Goal: Transaction & Acquisition: Purchase product/service

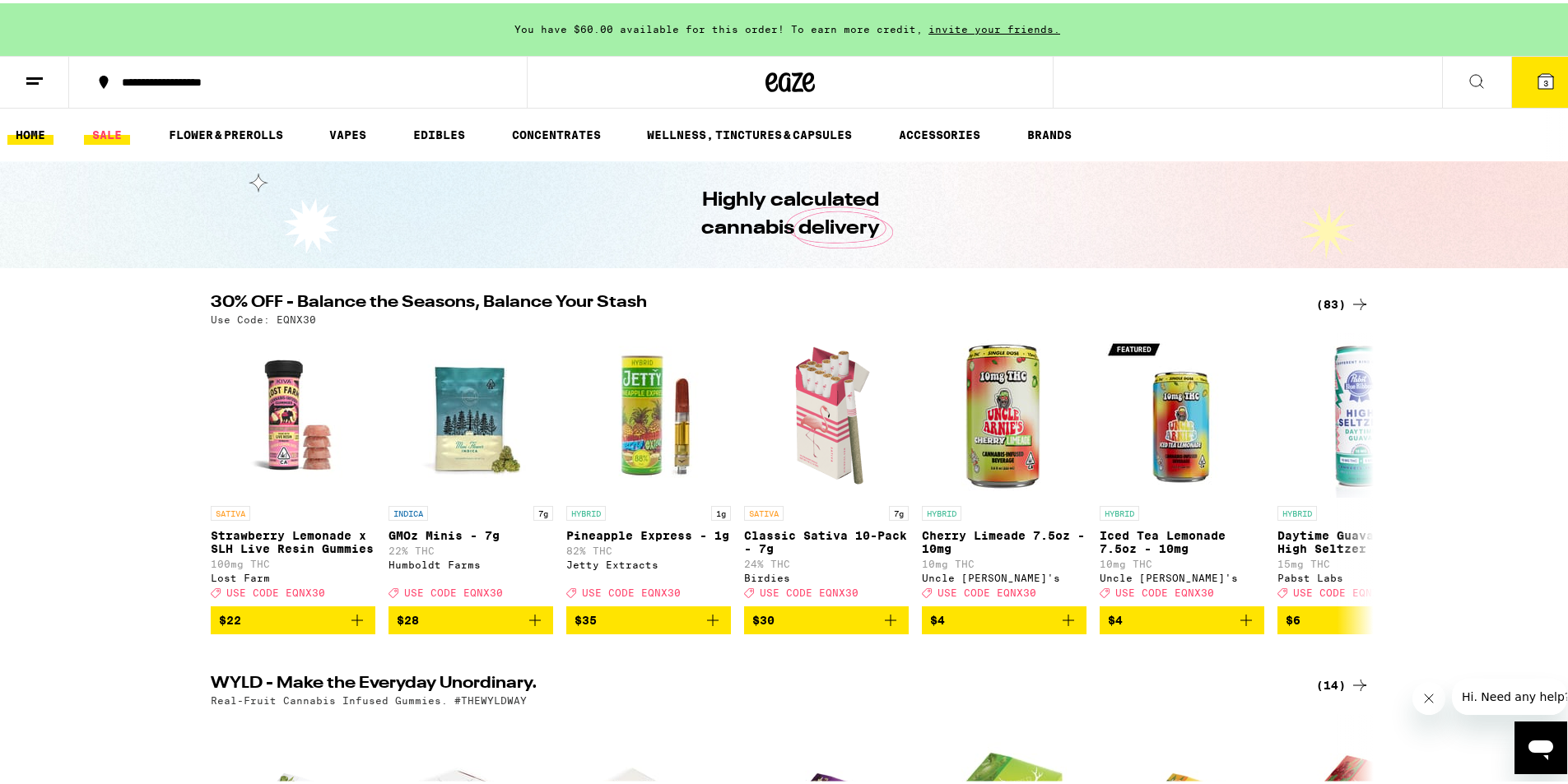
click at [106, 137] on link "SALE" at bounding box center [106, 131] width 46 height 20
click at [1542, 74] on icon at bounding box center [1546, 78] width 20 height 20
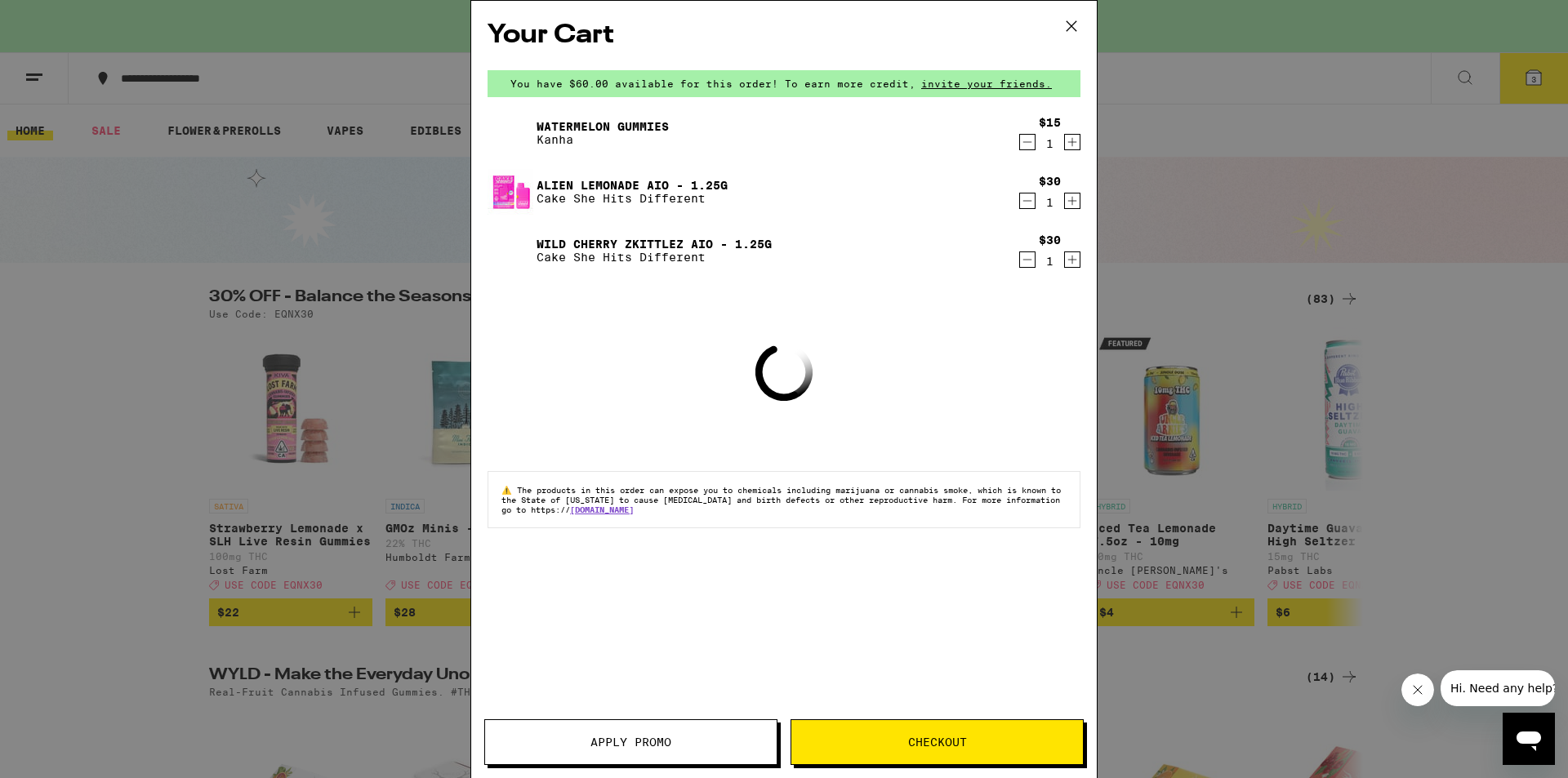
click at [1025, 143] on icon "Decrement" at bounding box center [1027, 142] width 14 height 20
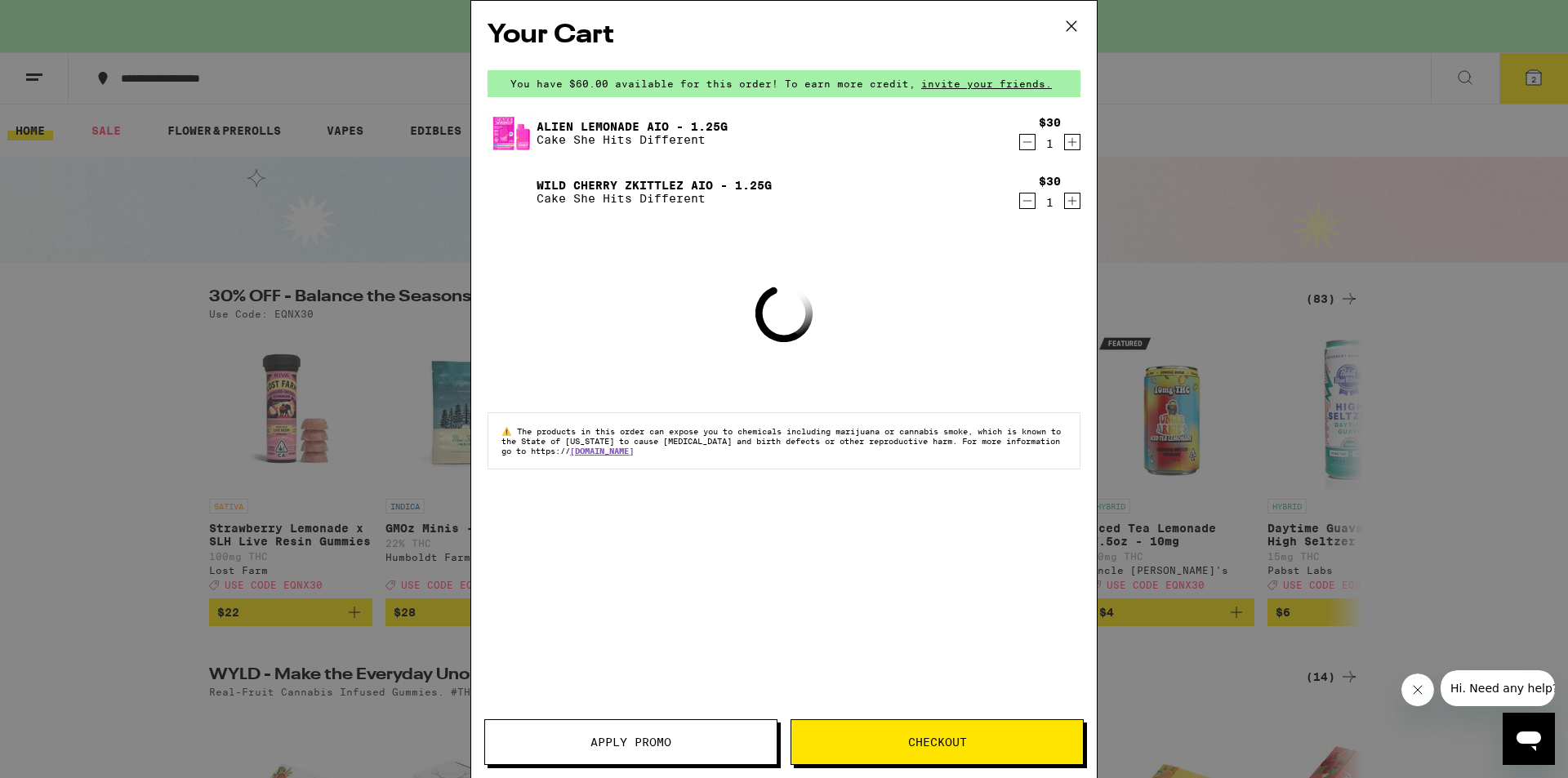
click at [1033, 143] on icon "Decrement" at bounding box center [1027, 142] width 14 height 20
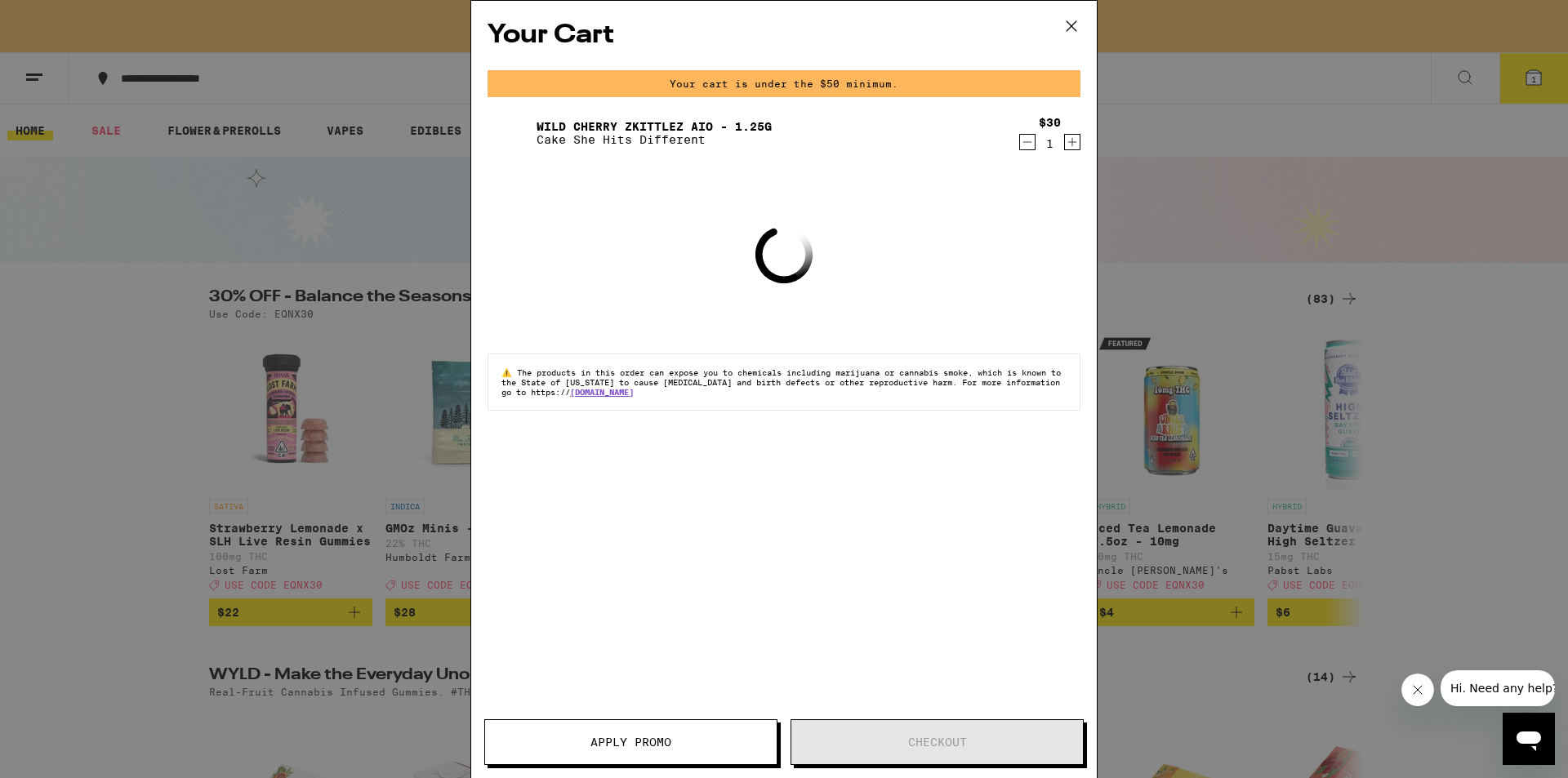
drag, startPoint x: 1026, startPoint y: 144, endPoint x: 1024, endPoint y: 136, distance: 8.2
click at [1026, 145] on icon "Decrement" at bounding box center [1027, 142] width 14 height 20
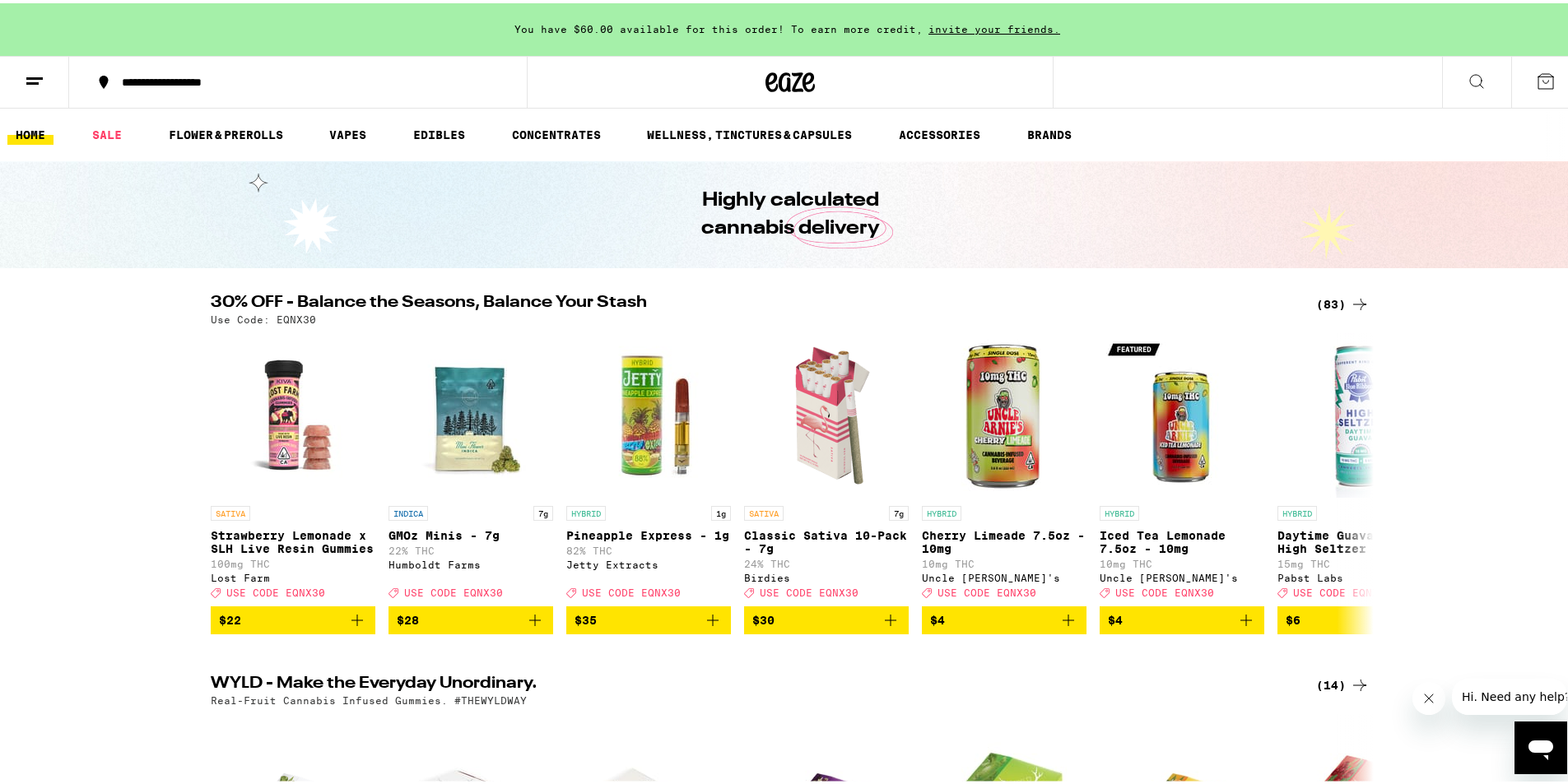
click at [1080, 26] on div "Your Cart You have $60.00 available for this order! To earn more credit, invite…" at bounding box center [790, 392] width 1581 height 784
click at [112, 130] on div "Your Cart You have $60.00 available for this order! To earn more credit, invite…" at bounding box center [790, 392] width 1581 height 784
click at [104, 132] on link "SALE" at bounding box center [106, 131] width 46 height 20
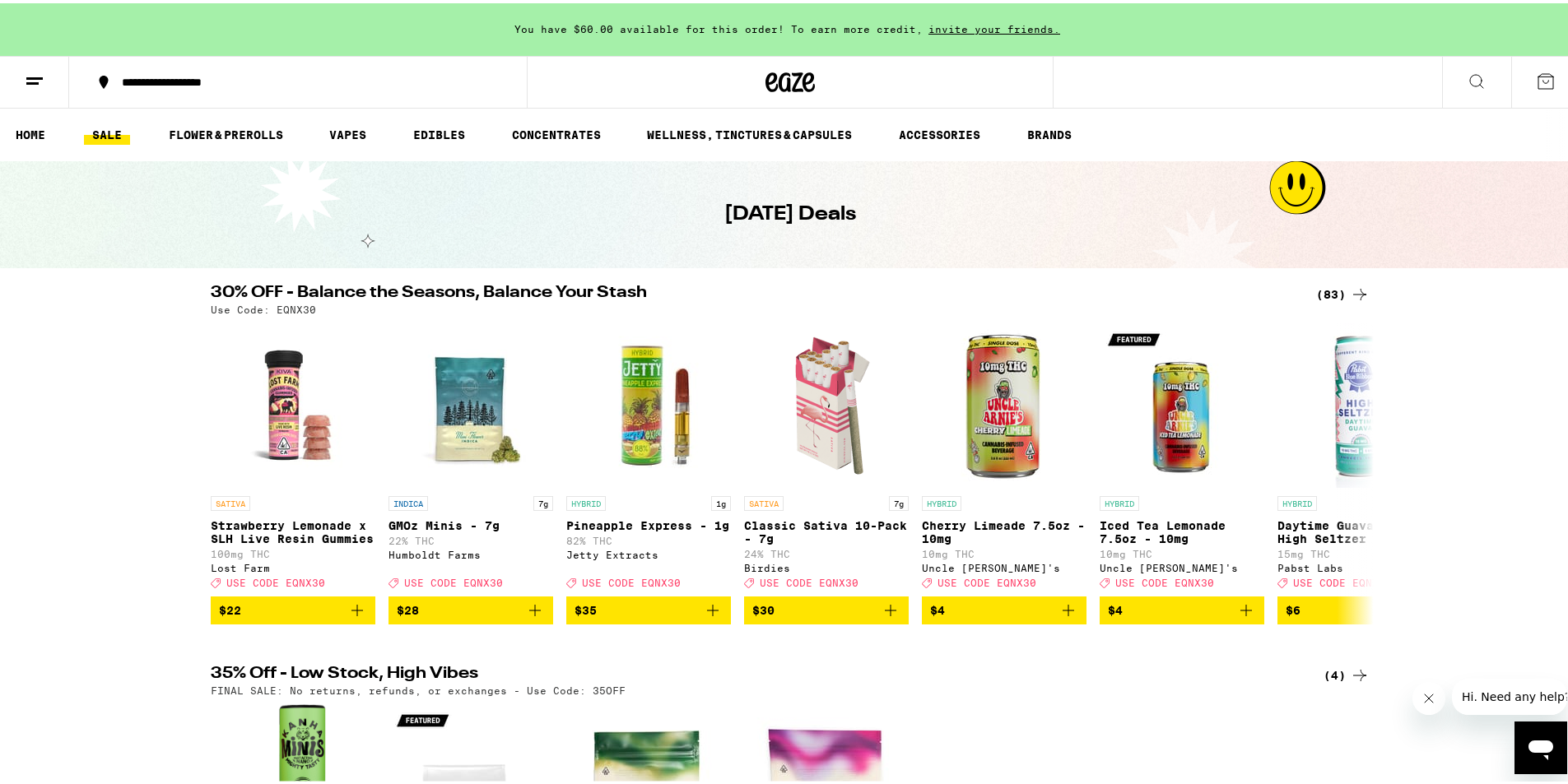
click at [1350, 287] on icon at bounding box center [1359, 291] width 20 height 20
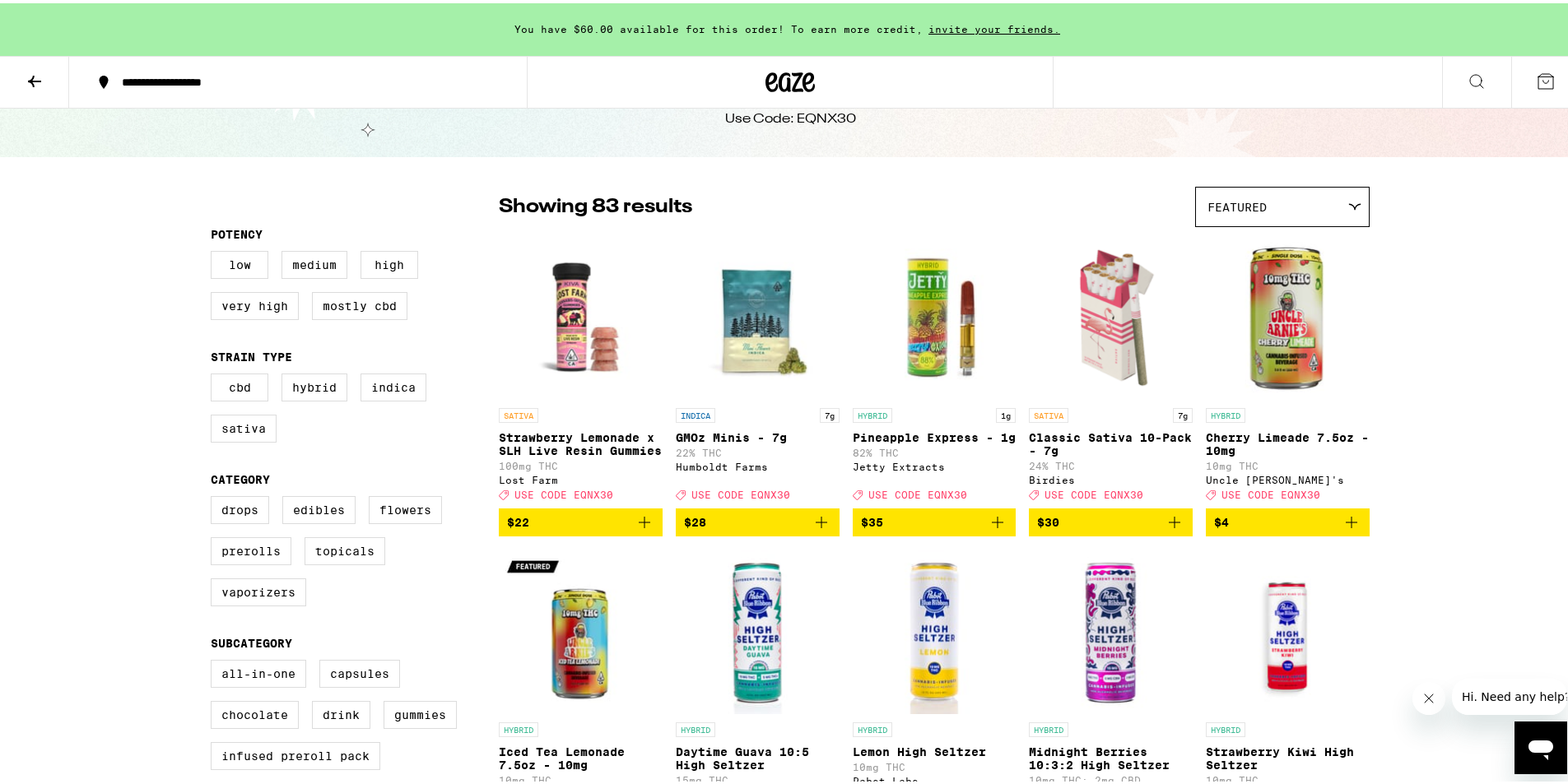
scroll to position [110, 0]
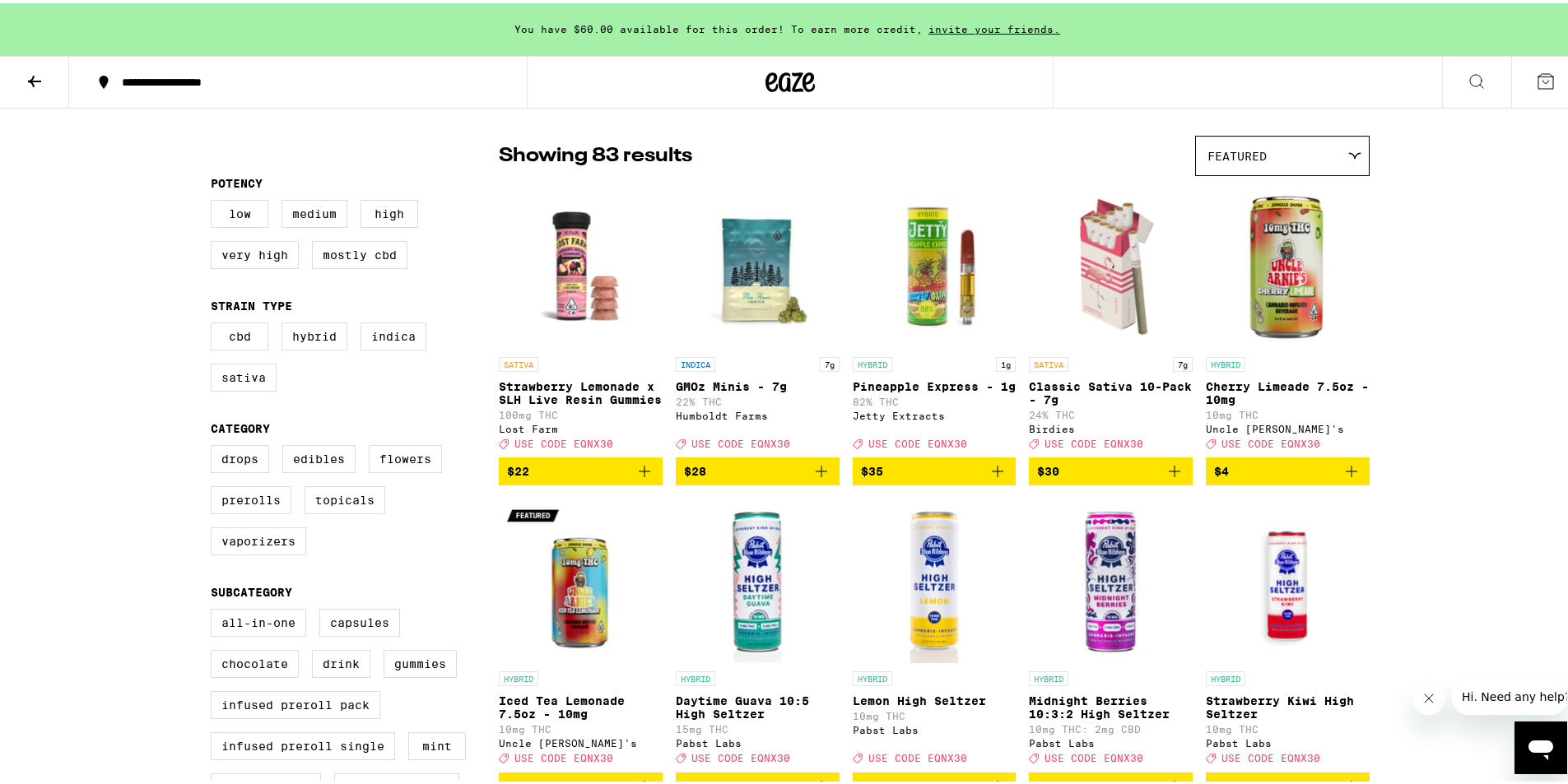
click at [1307, 150] on div "Featured" at bounding box center [1282, 152] width 173 height 39
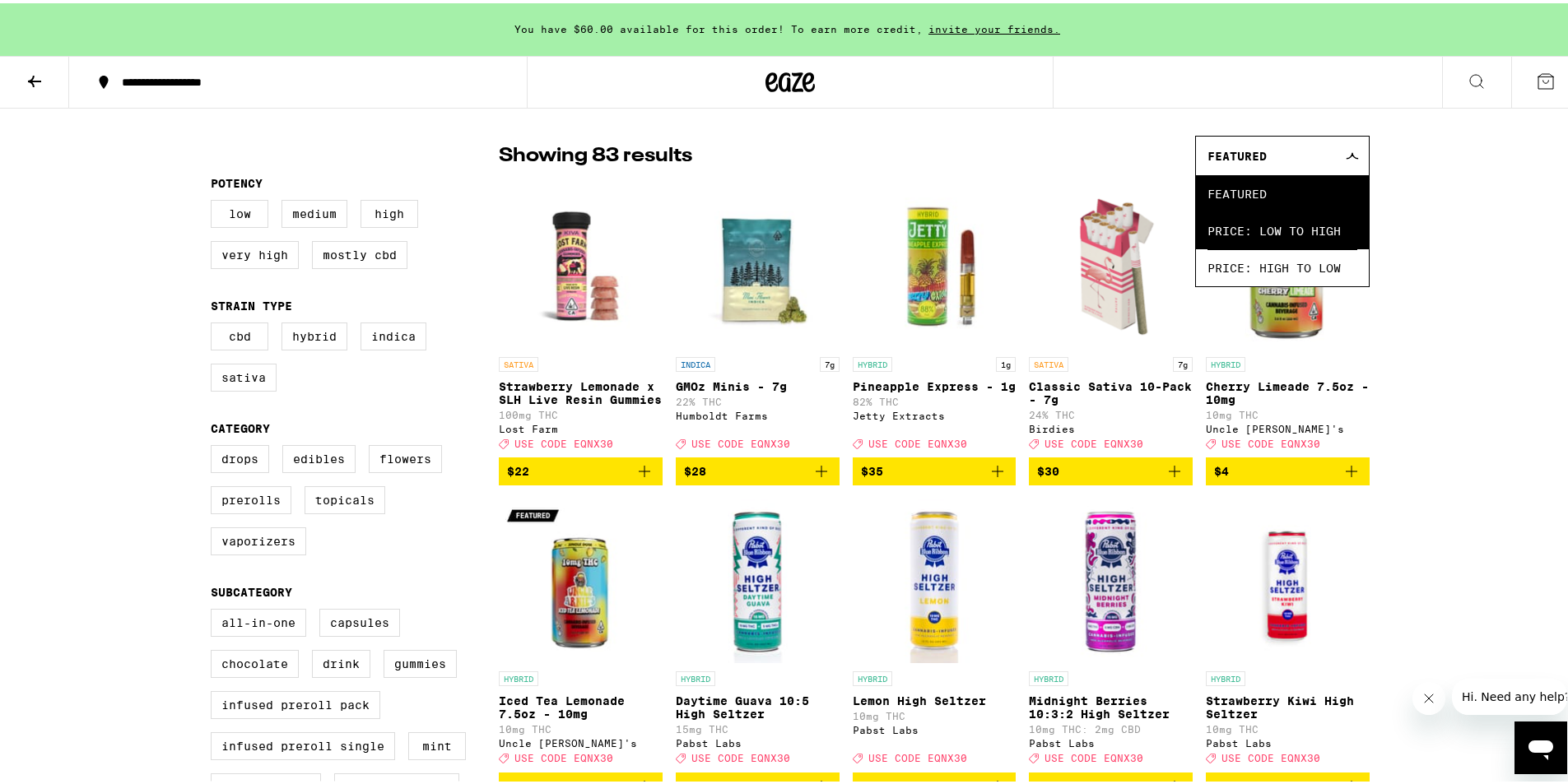
click at [1322, 236] on span "Price: Low to High" at bounding box center [1282, 227] width 150 height 37
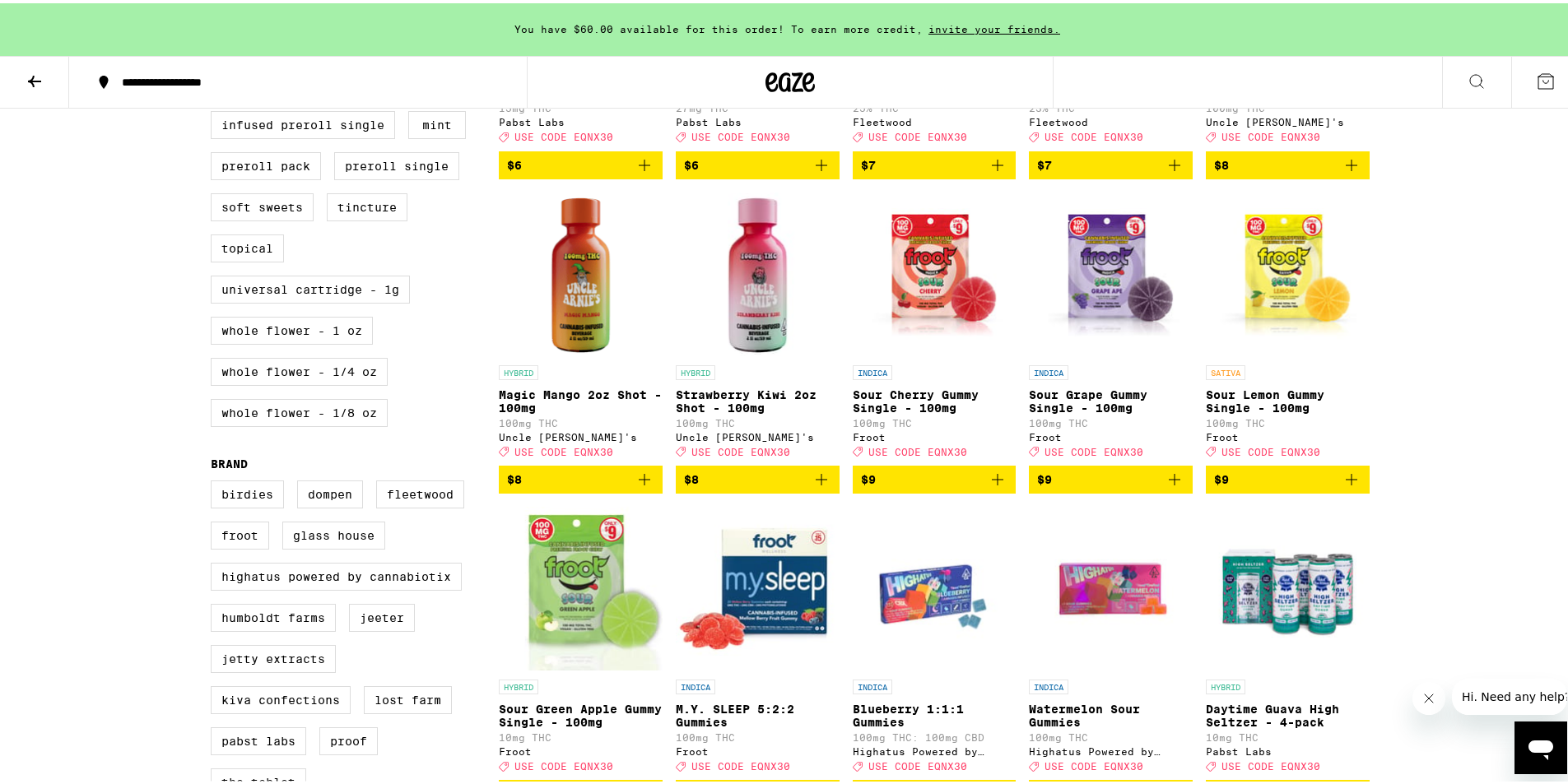
scroll to position [768, 0]
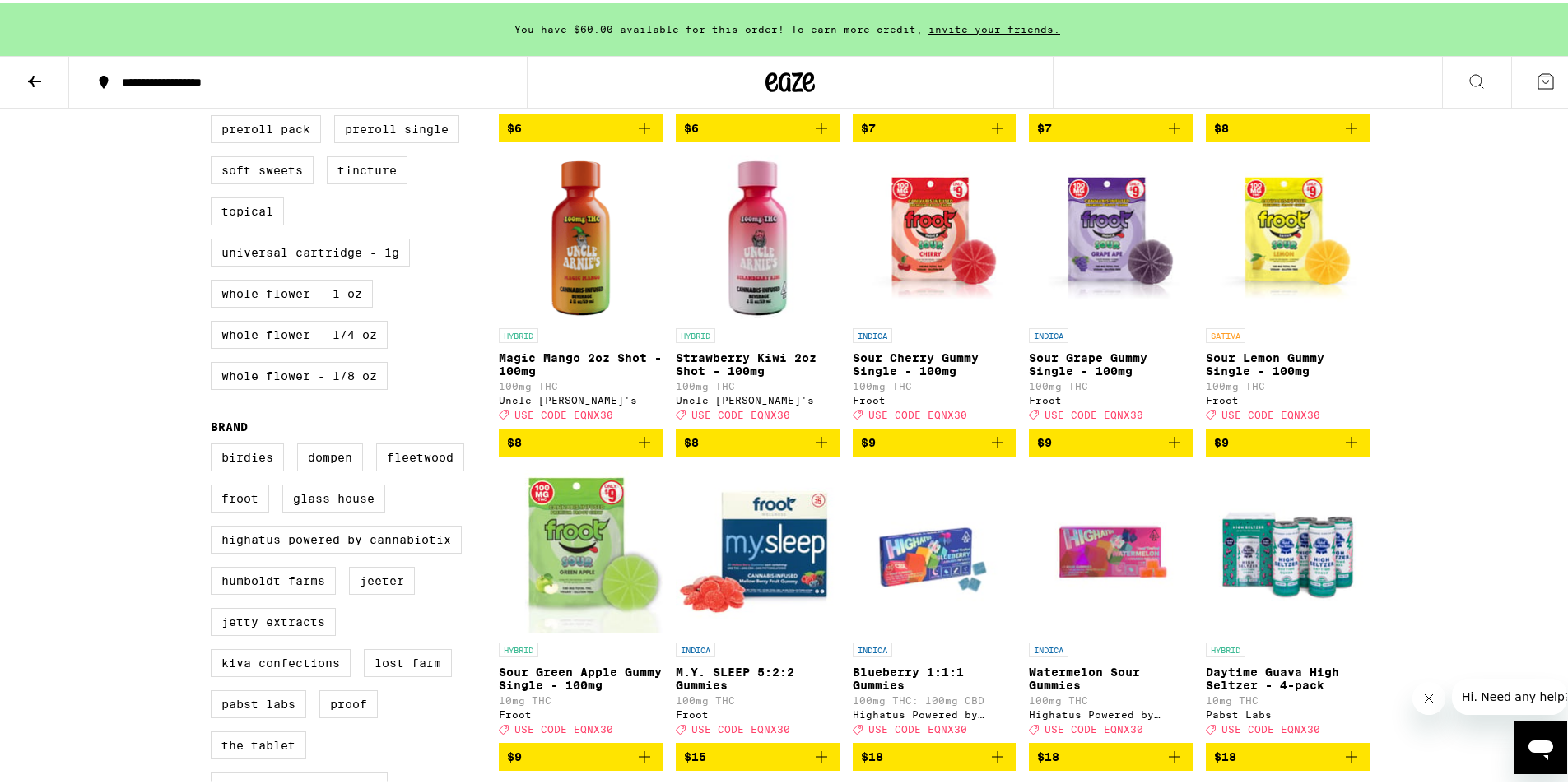
click at [990, 450] on icon "Add to bag" at bounding box center [998, 440] width 20 height 20
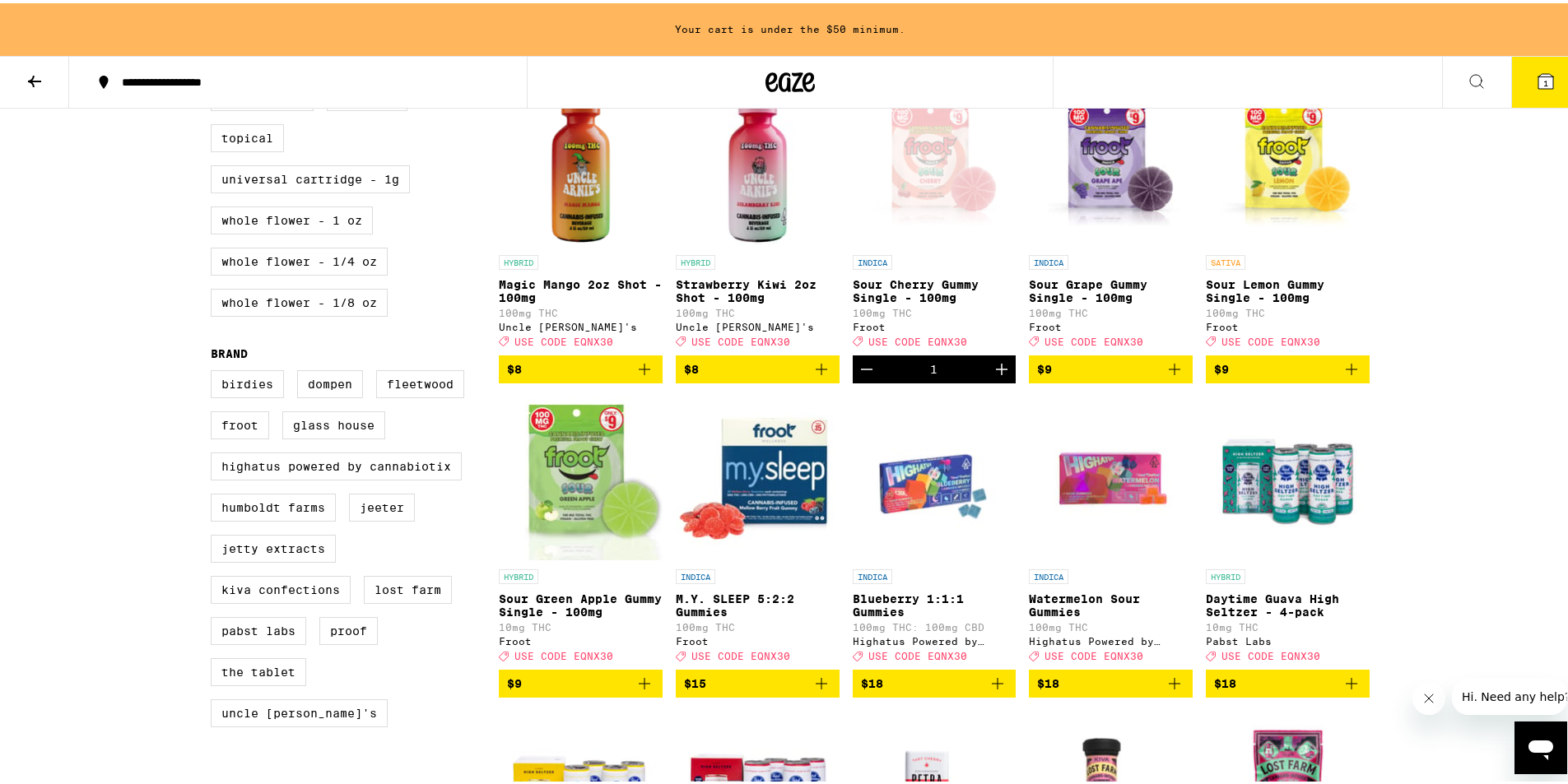
scroll to position [878, 0]
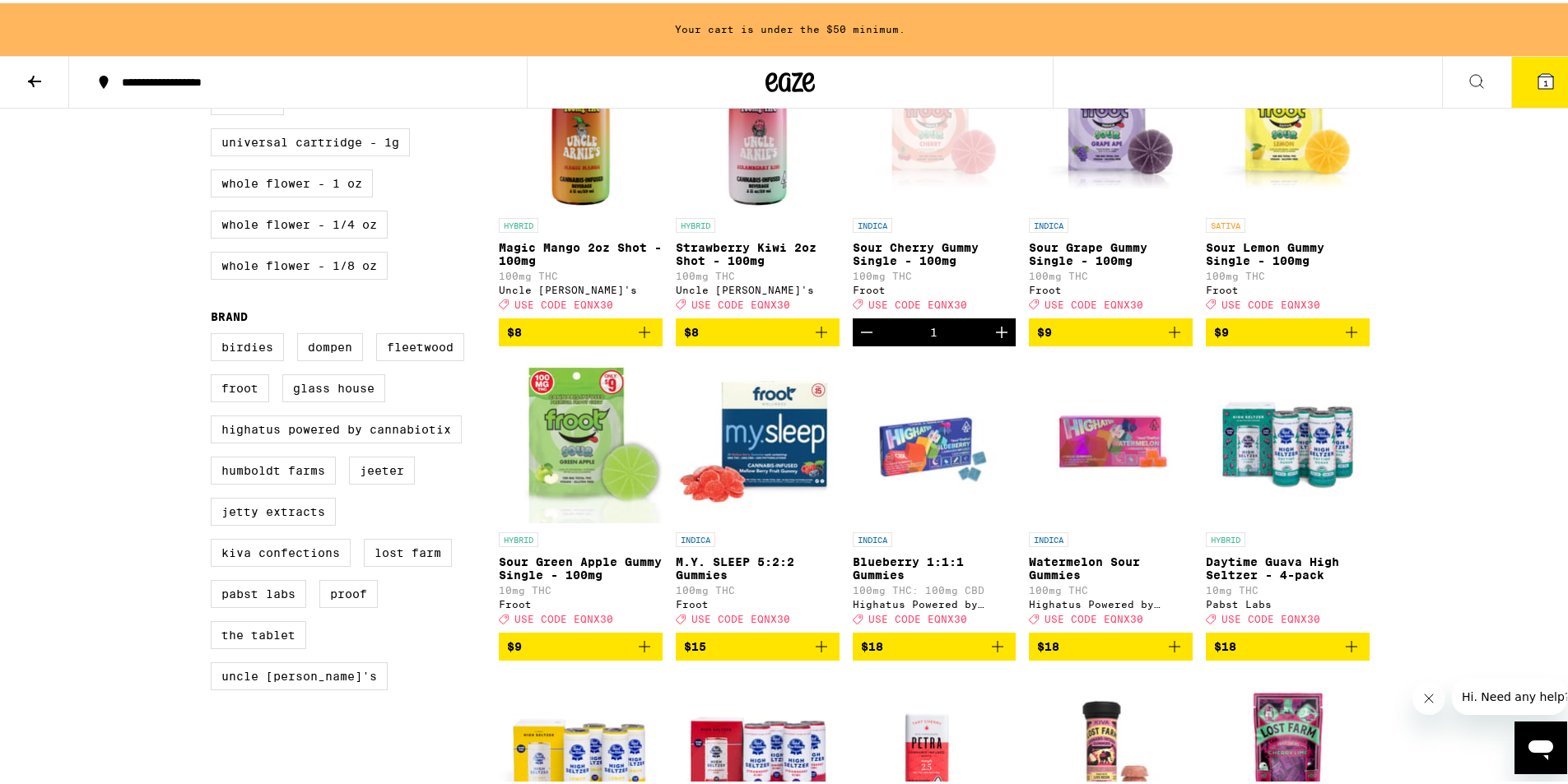
click at [634, 653] on icon "Add to bag" at bounding box center [644, 643] width 20 height 20
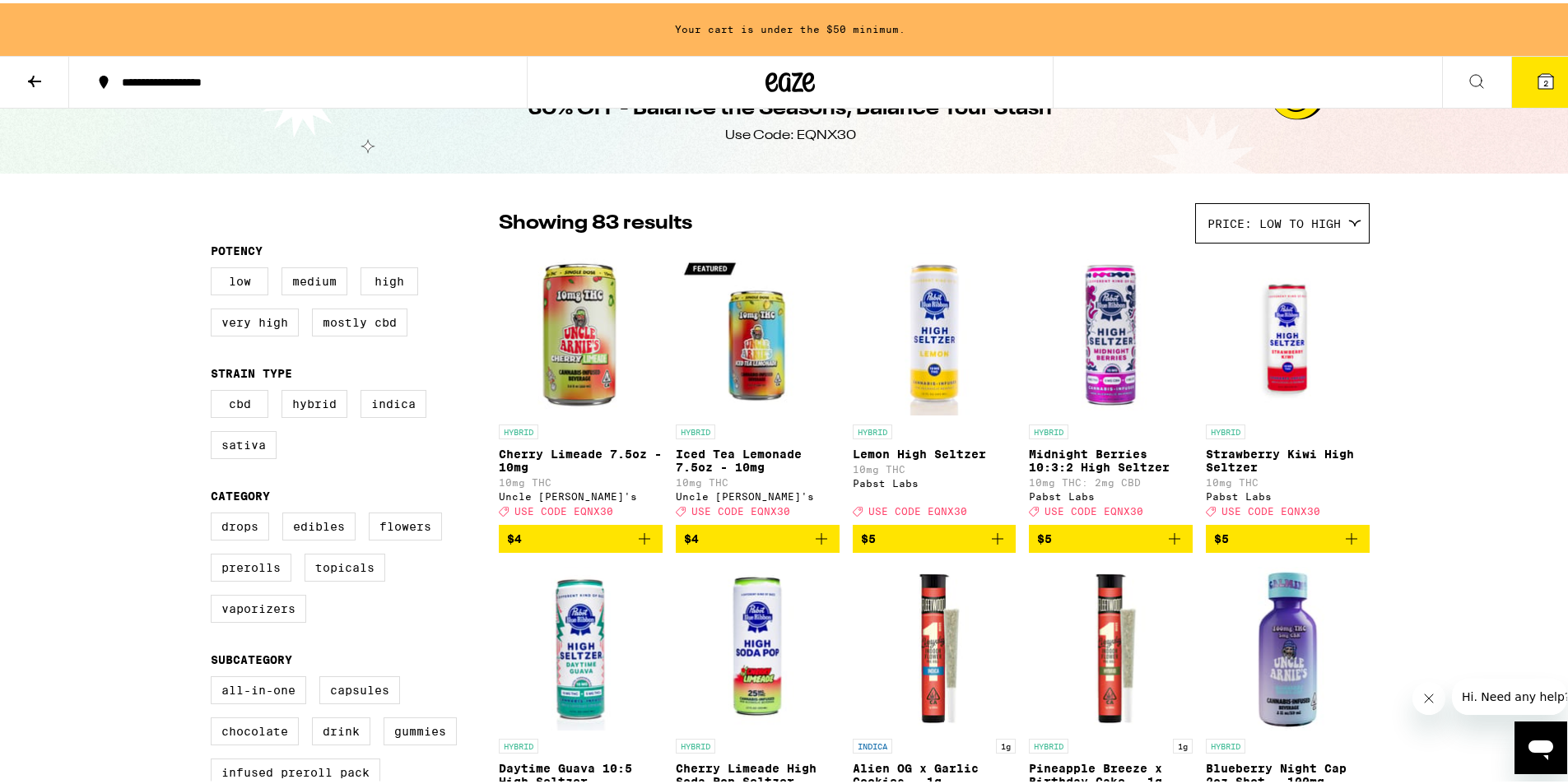
scroll to position [0, 0]
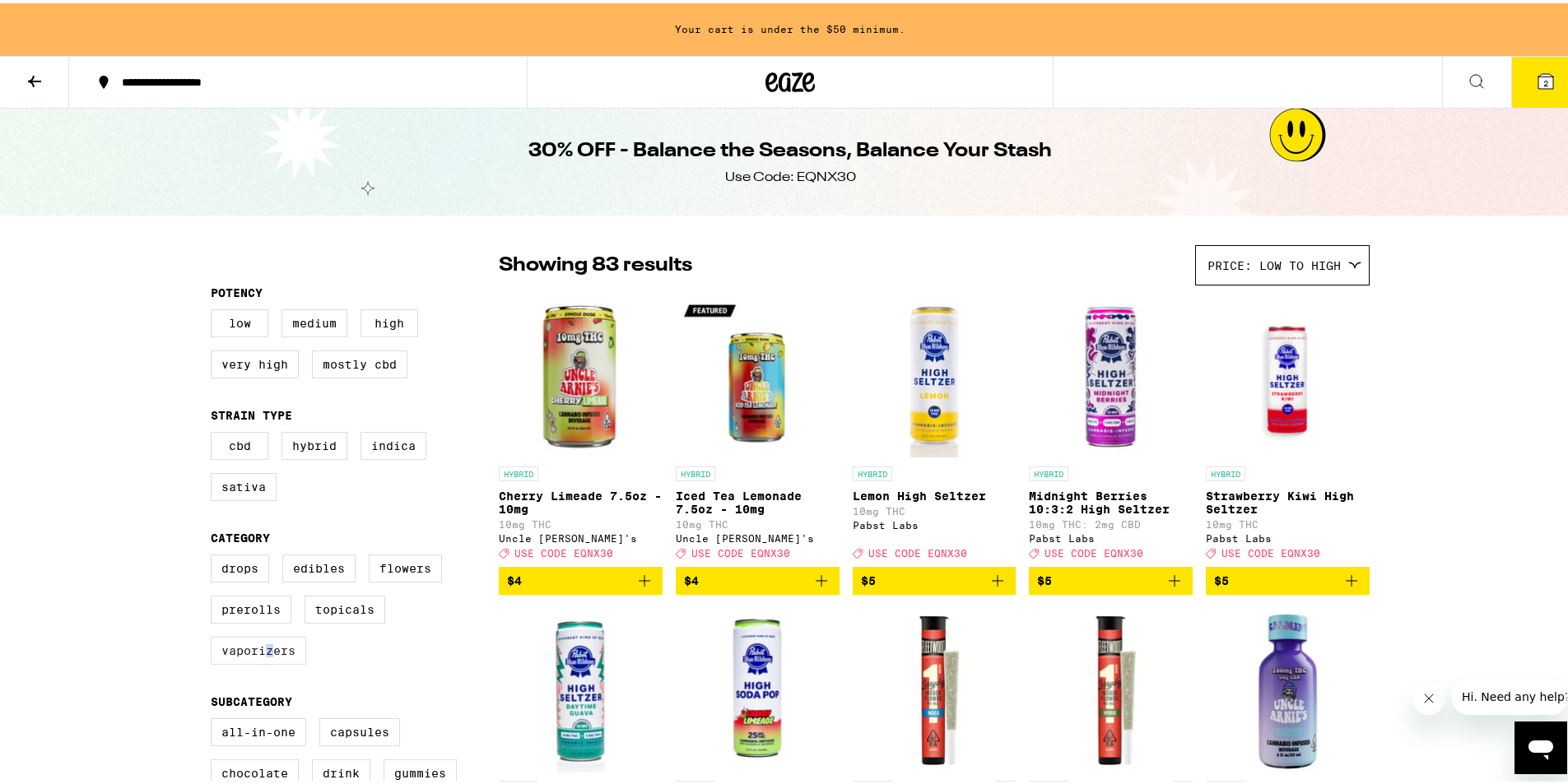
click at [264, 653] on label "Vaporizers" at bounding box center [258, 646] width 95 height 28
click at [276, 662] on label "Vaporizers" at bounding box center [258, 646] width 95 height 28
click at [215, 555] on input "Vaporizers" at bounding box center [214, 554] width 1 height 1
checkbox input "true"
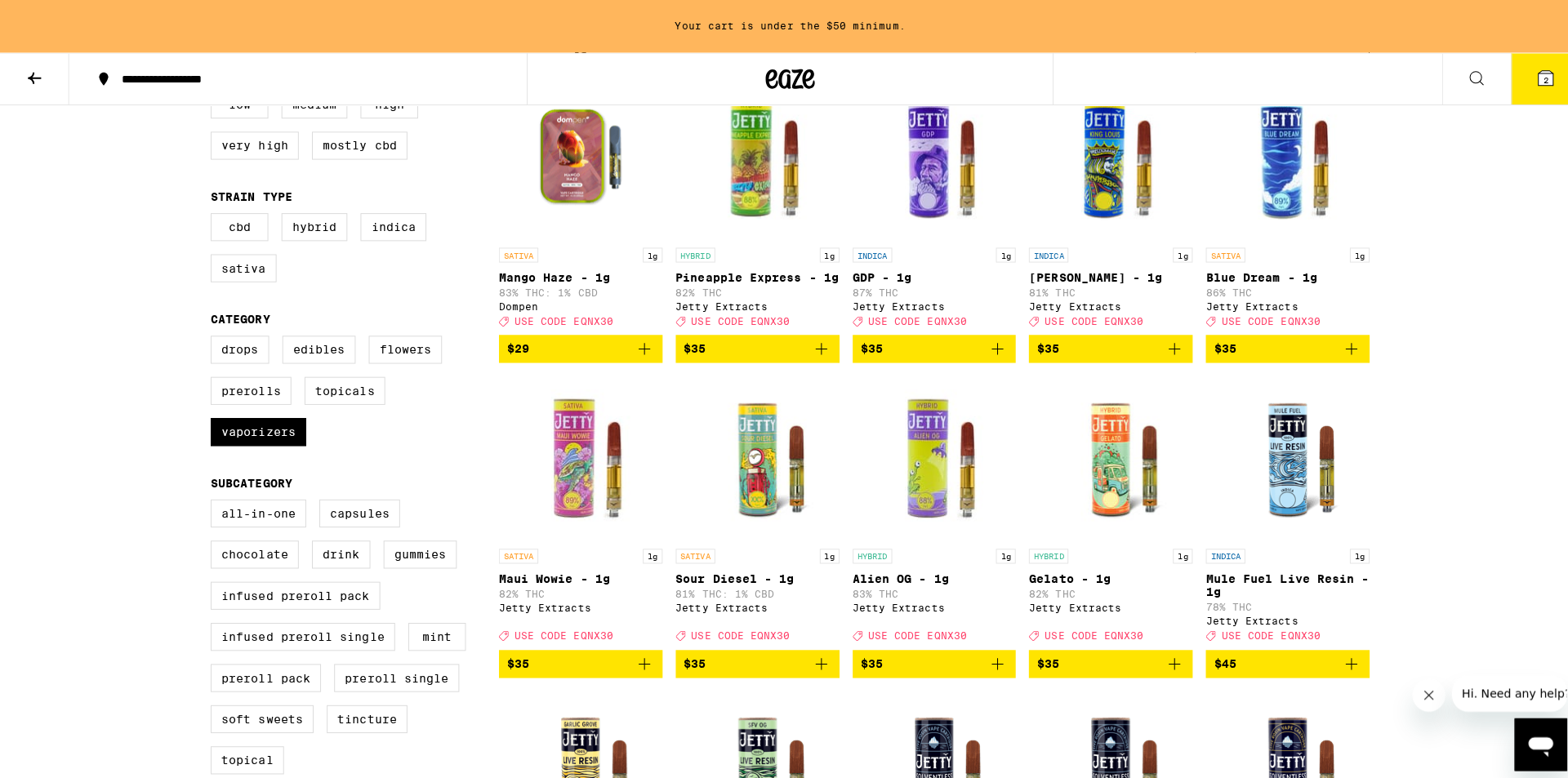
scroll to position [109, 0]
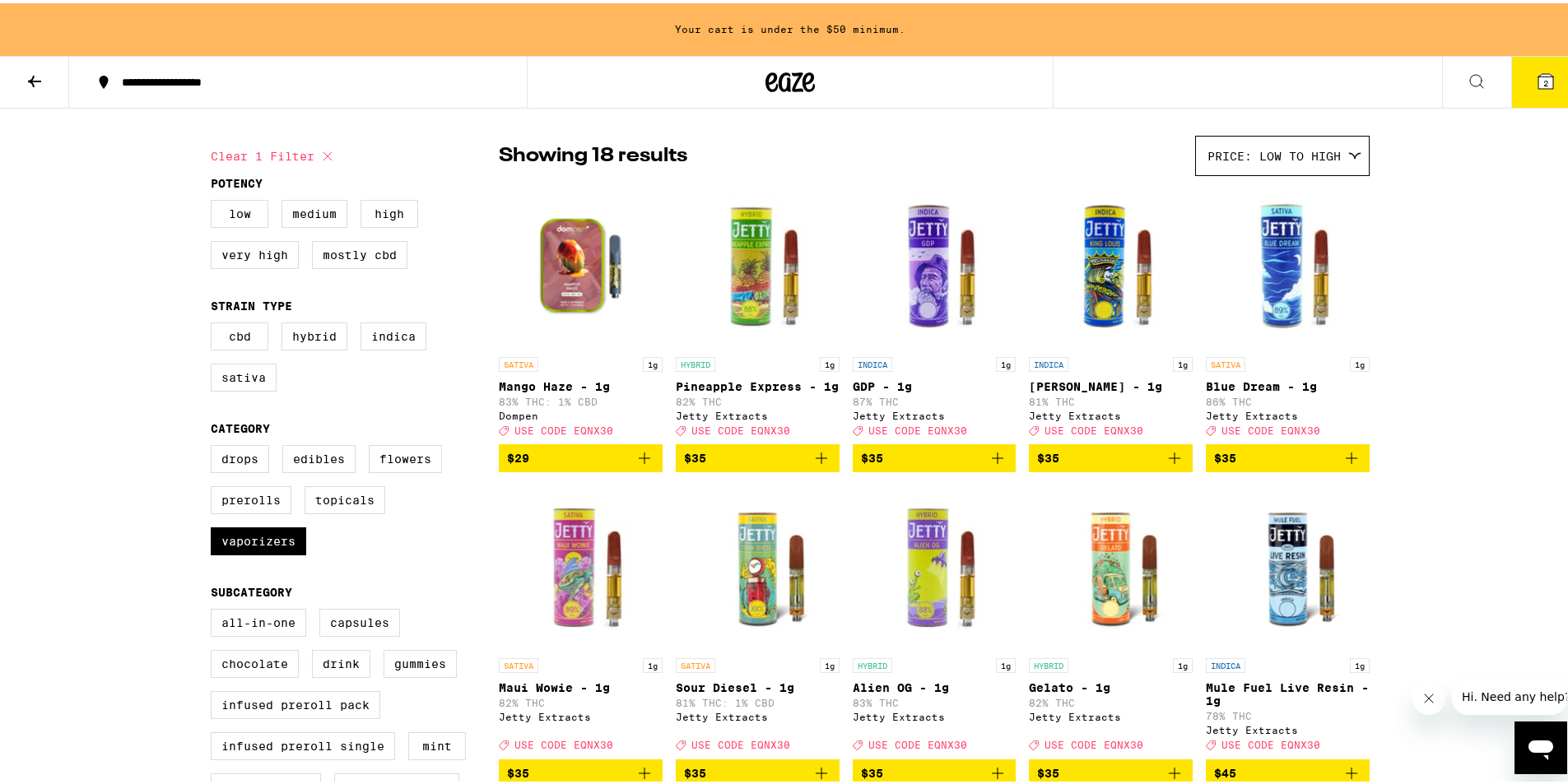
click at [639, 460] on icon "Add to bag" at bounding box center [644, 455] width 12 height 12
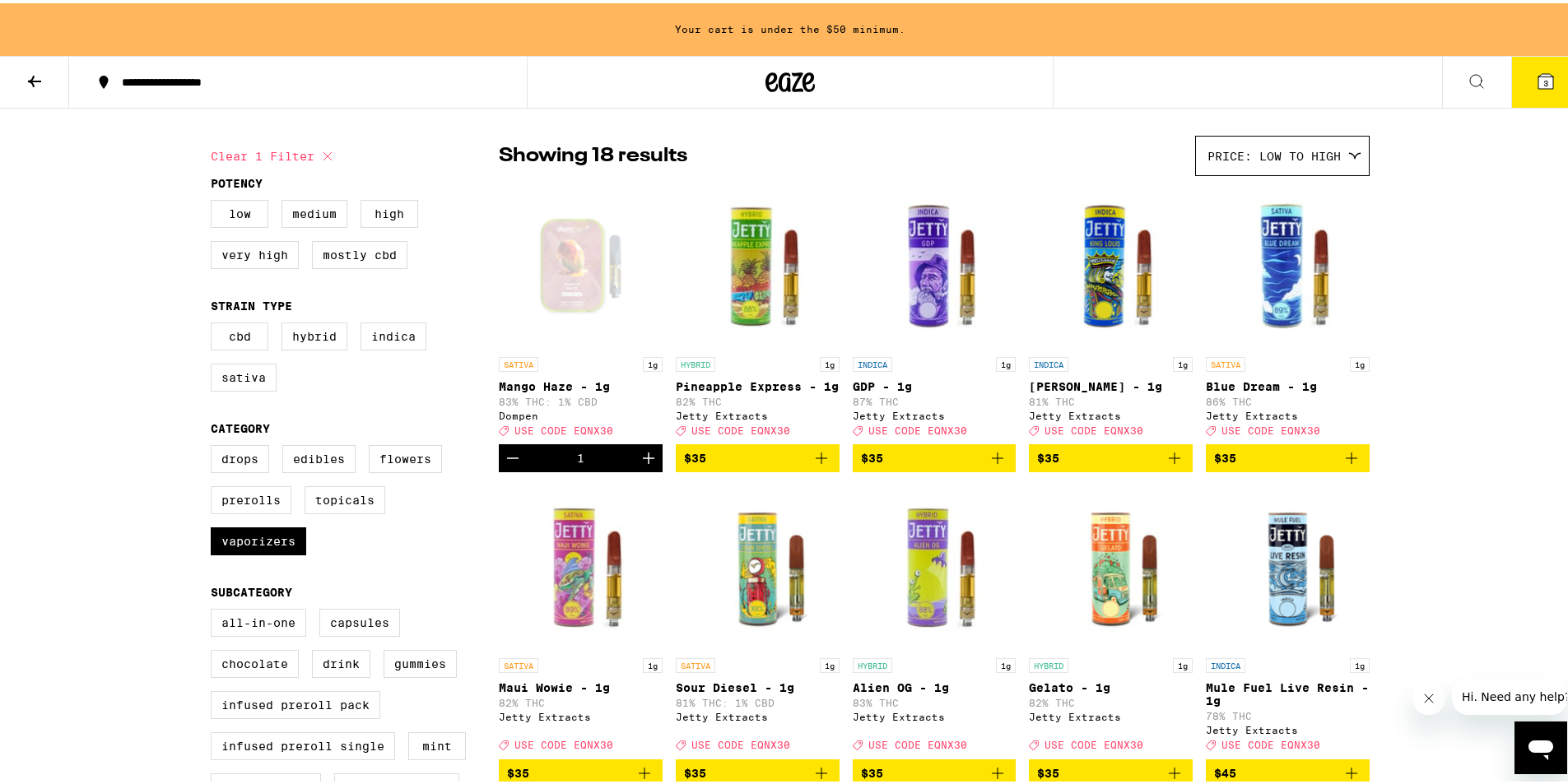
click at [820, 465] on icon "Add to bag" at bounding box center [821, 455] width 20 height 20
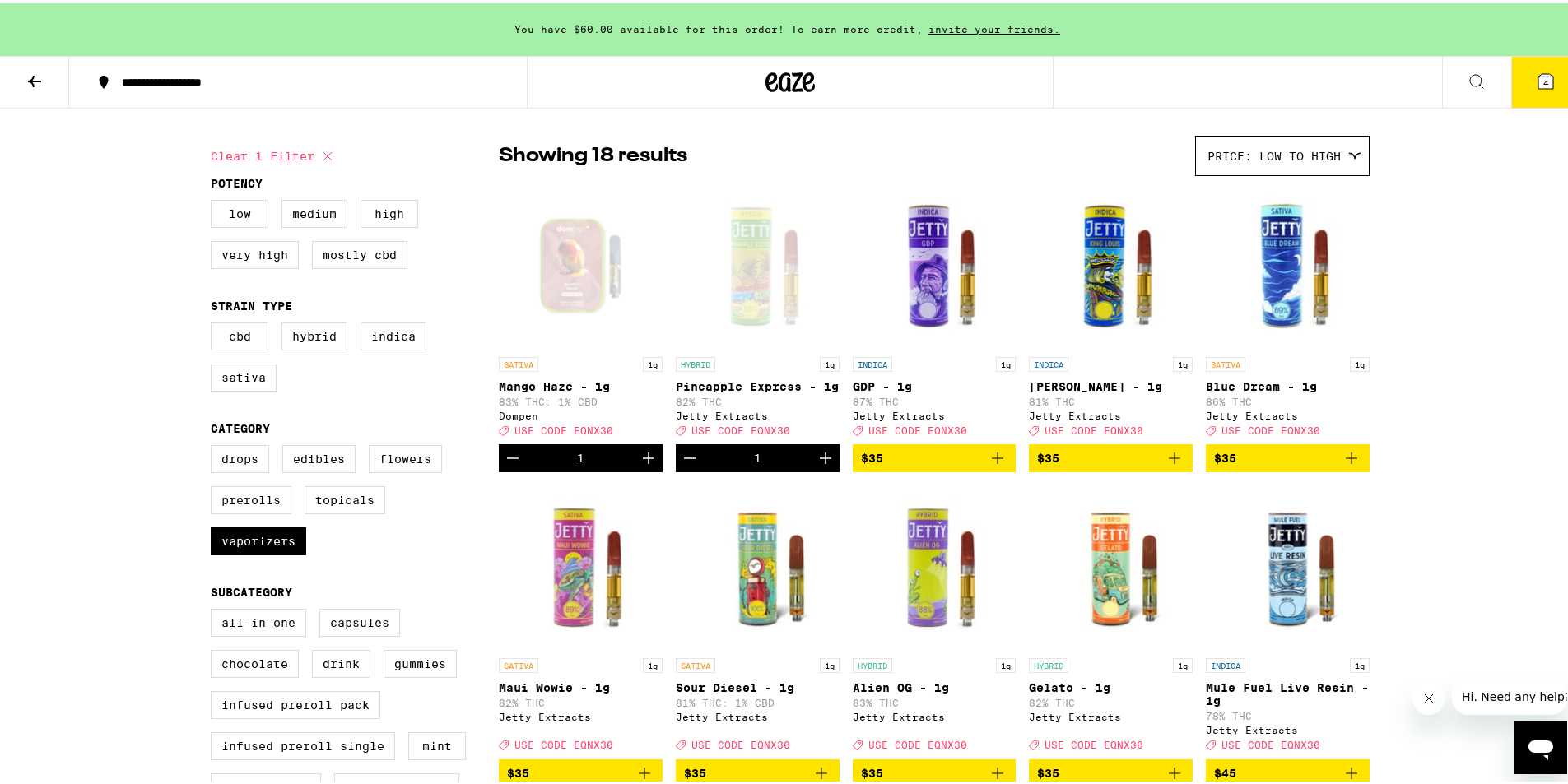
click at [1543, 83] on span "4" at bounding box center [1545, 79] width 4 height 10
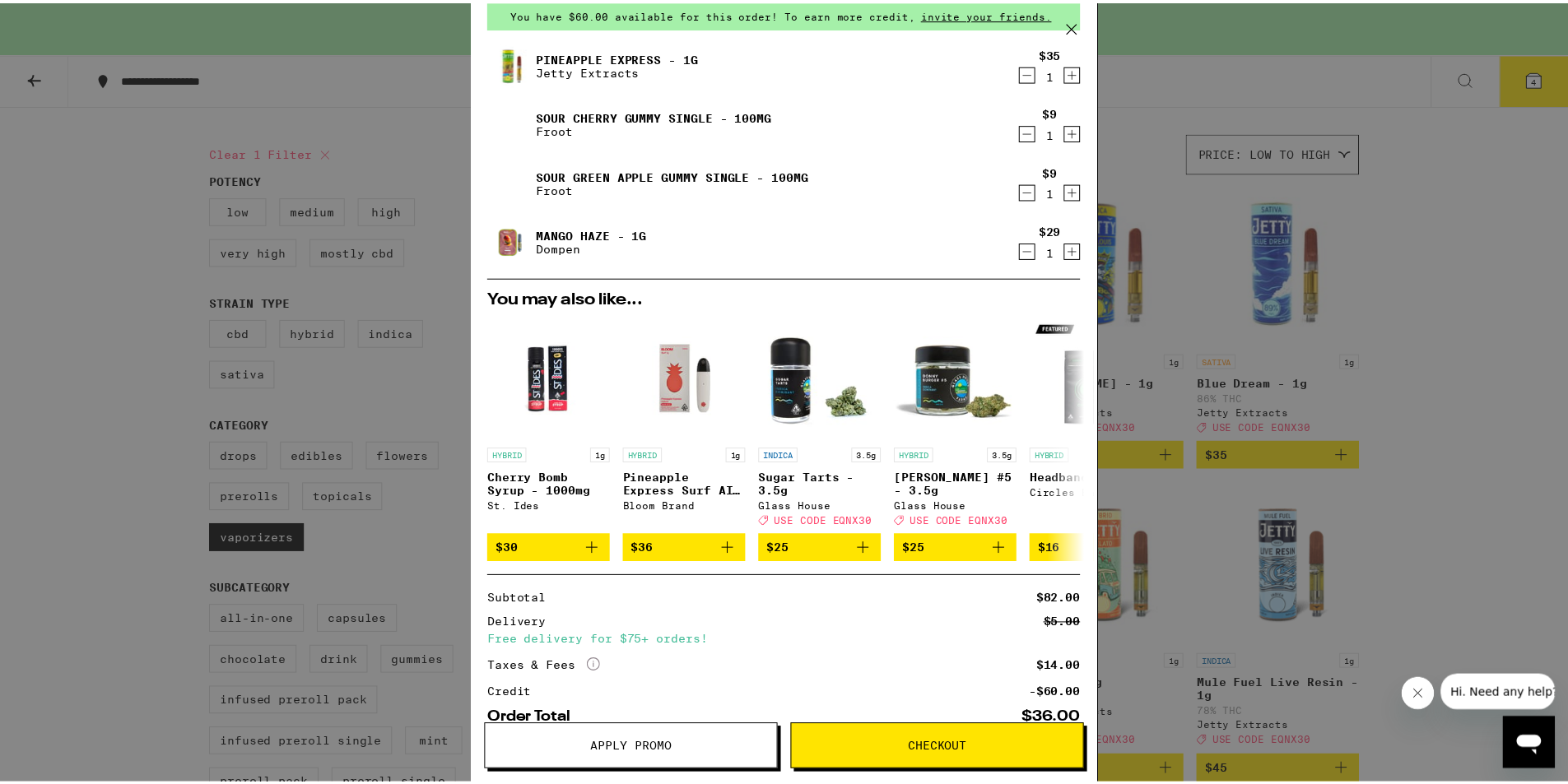
scroll to position [175, 0]
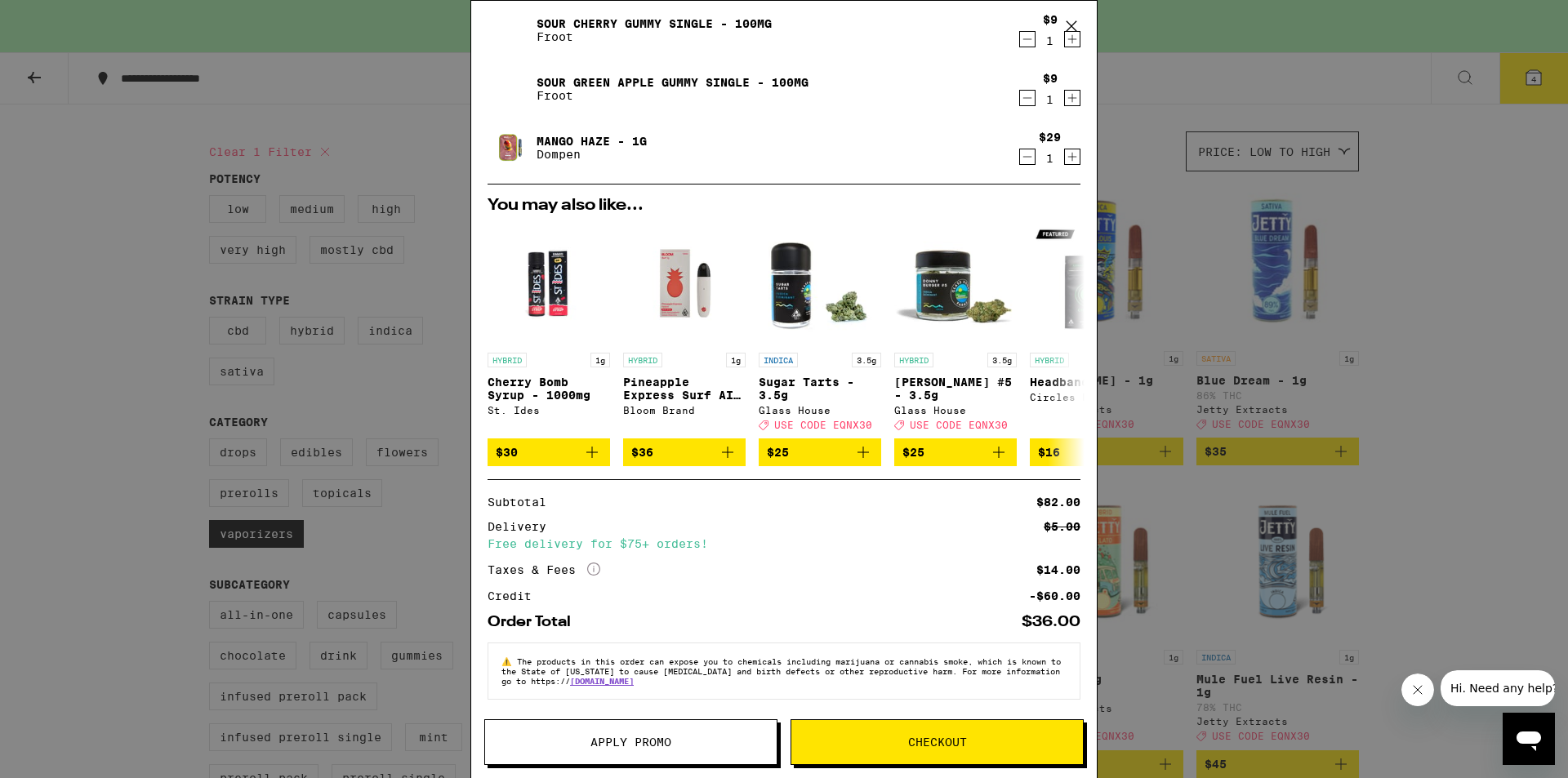
click at [1079, 19] on icon at bounding box center [1071, 26] width 24 height 24
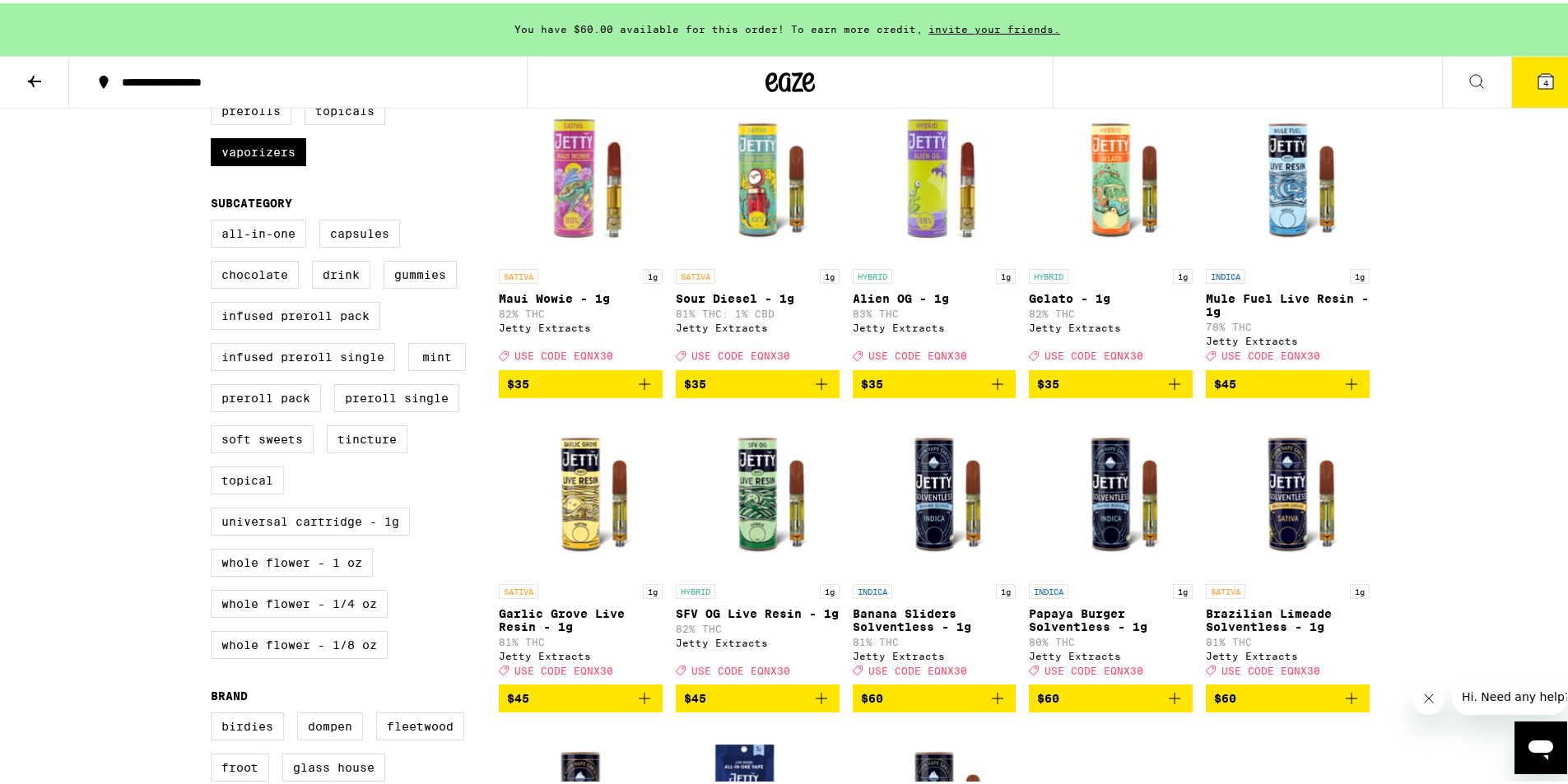
scroll to position [439, 0]
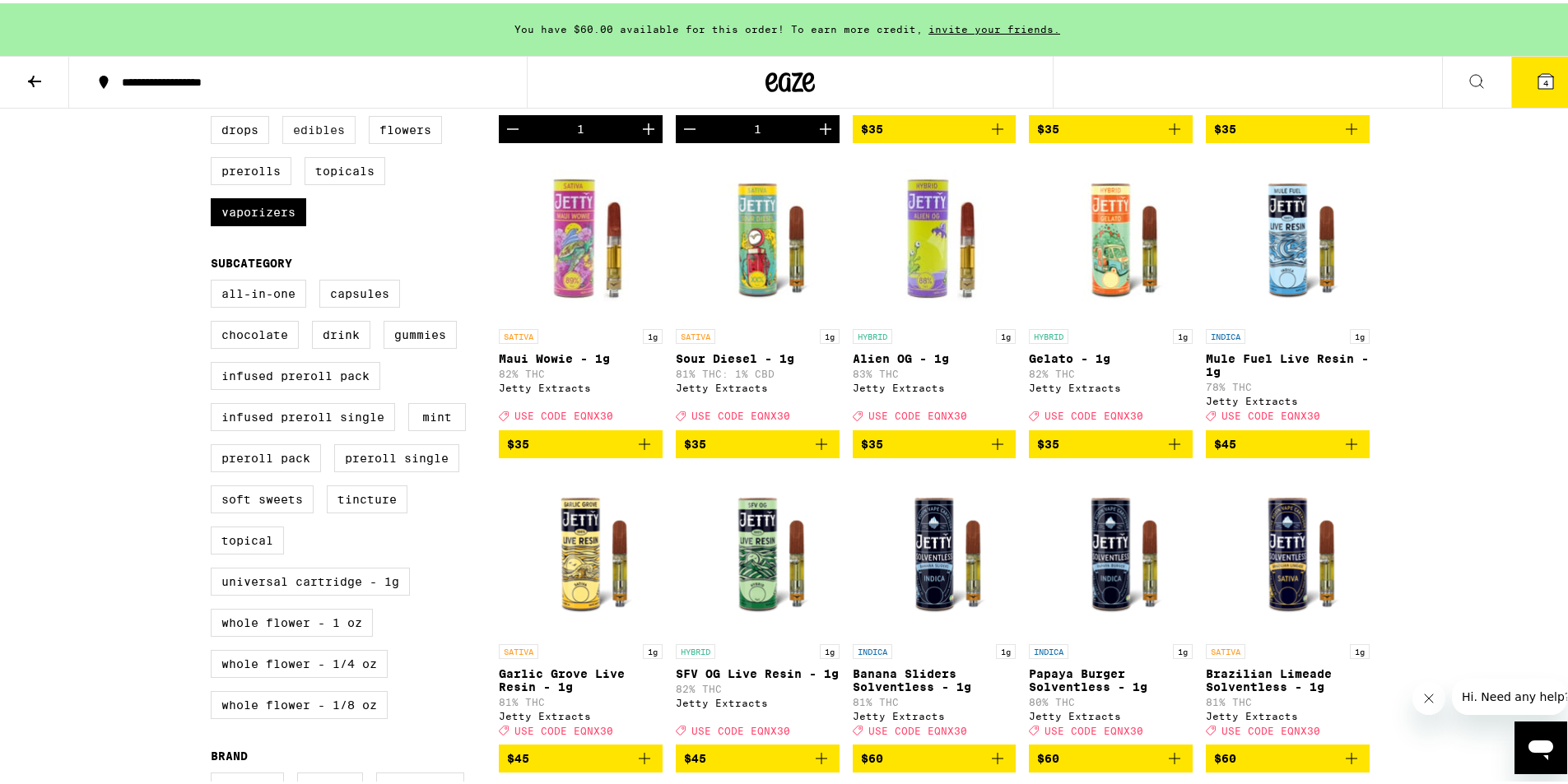
click at [318, 140] on label "Edibles" at bounding box center [318, 126] width 73 height 28
click at [215, 116] on input "Edibles" at bounding box center [214, 115] width 1 height 1
checkbox input "true"
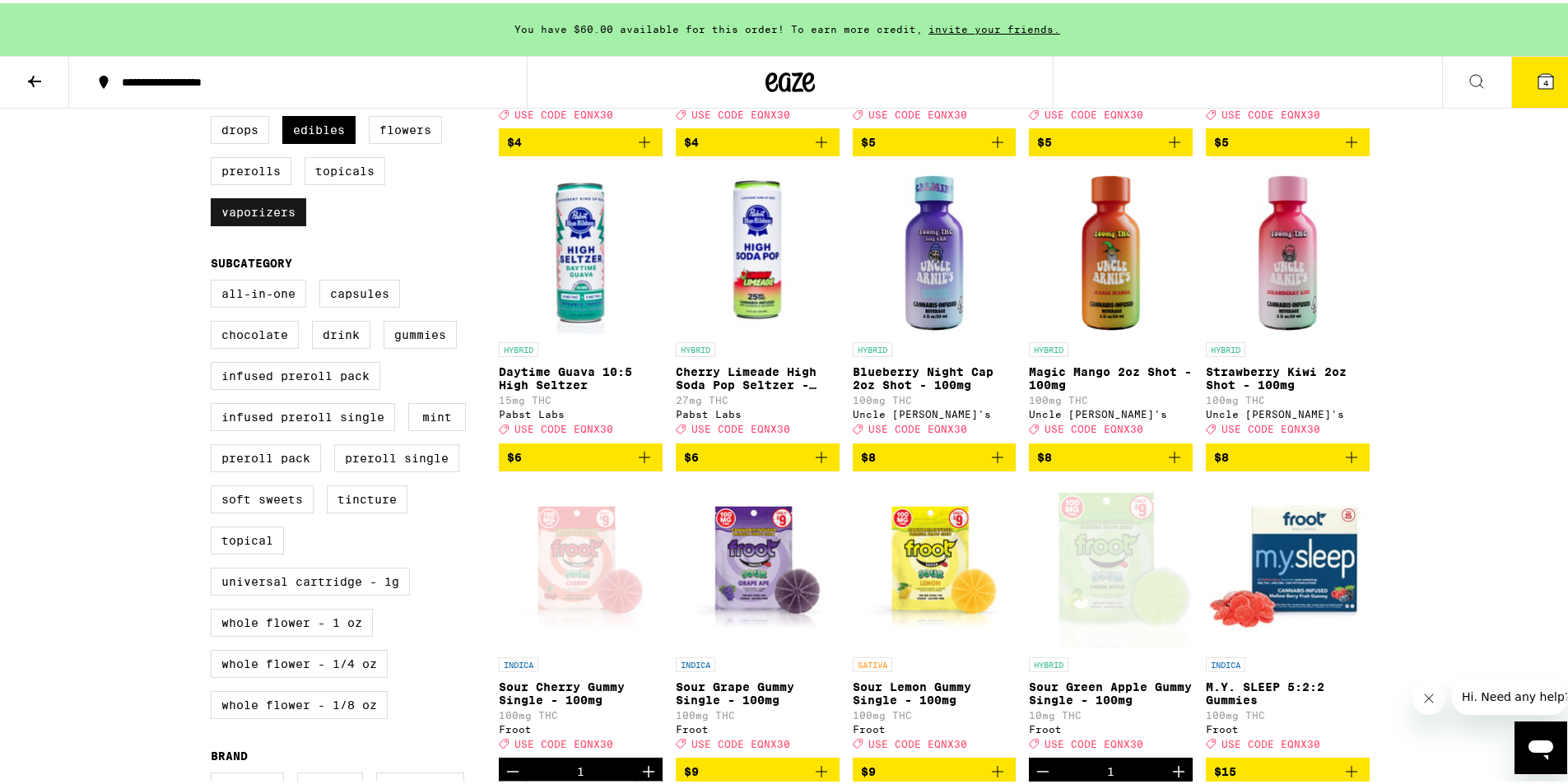
click at [275, 222] on label "Vaporizers" at bounding box center [258, 209] width 95 height 28
click at [215, 116] on input "Vaporizers" at bounding box center [214, 115] width 1 height 1
checkbox input "false"
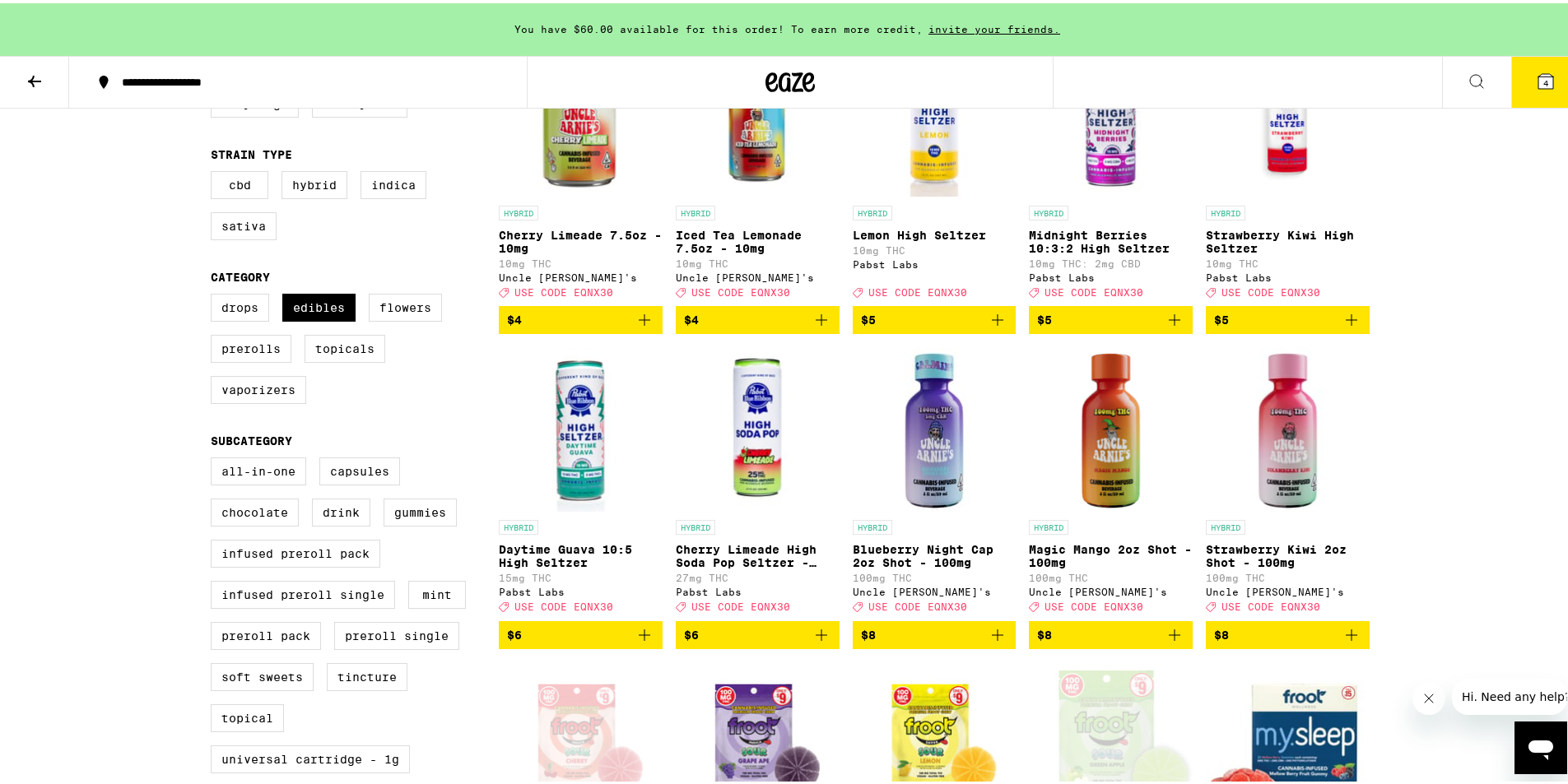
scroll to position [548, 0]
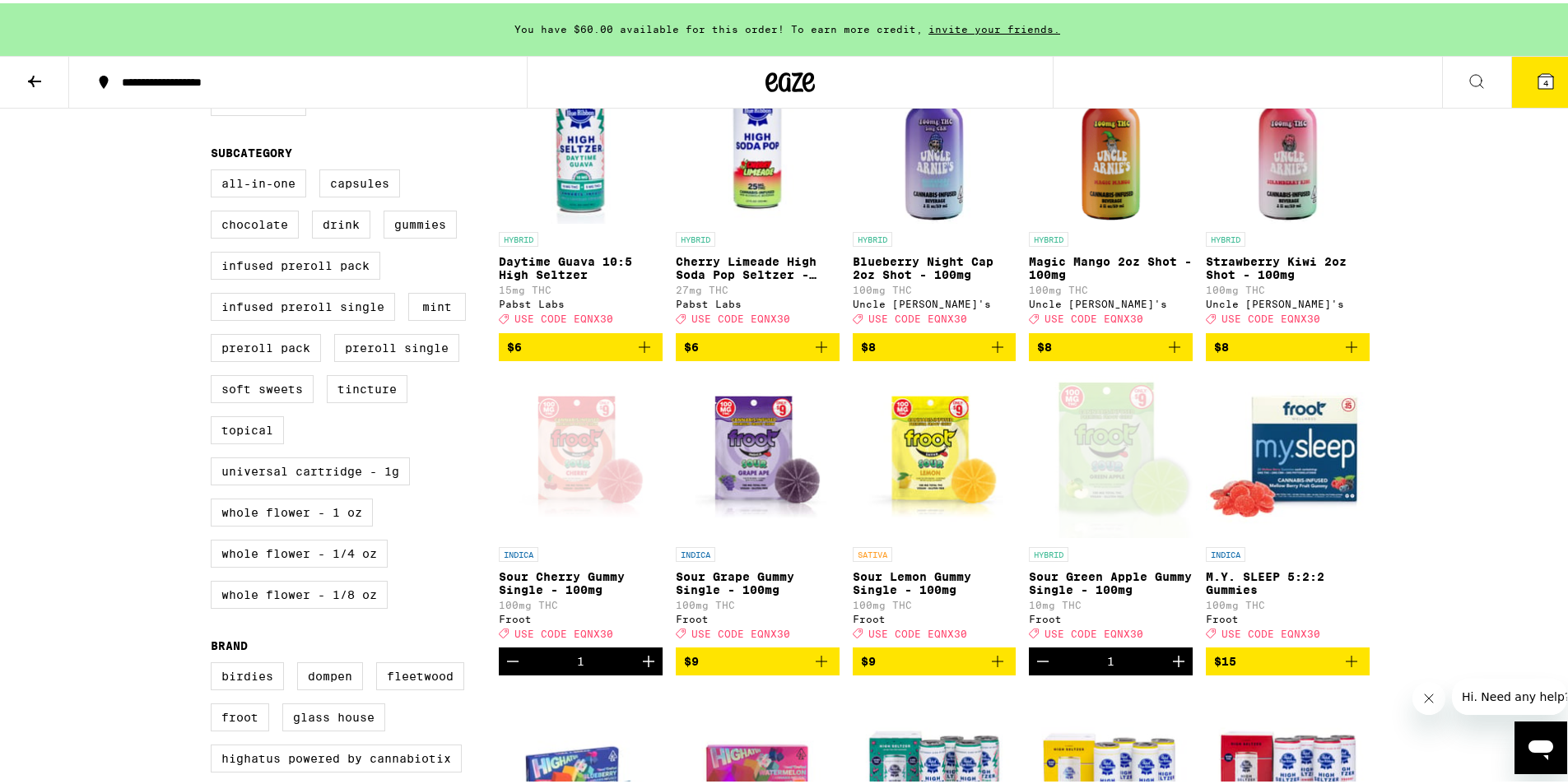
click at [1165, 353] on icon "Add to bag" at bounding box center [1175, 343] width 20 height 20
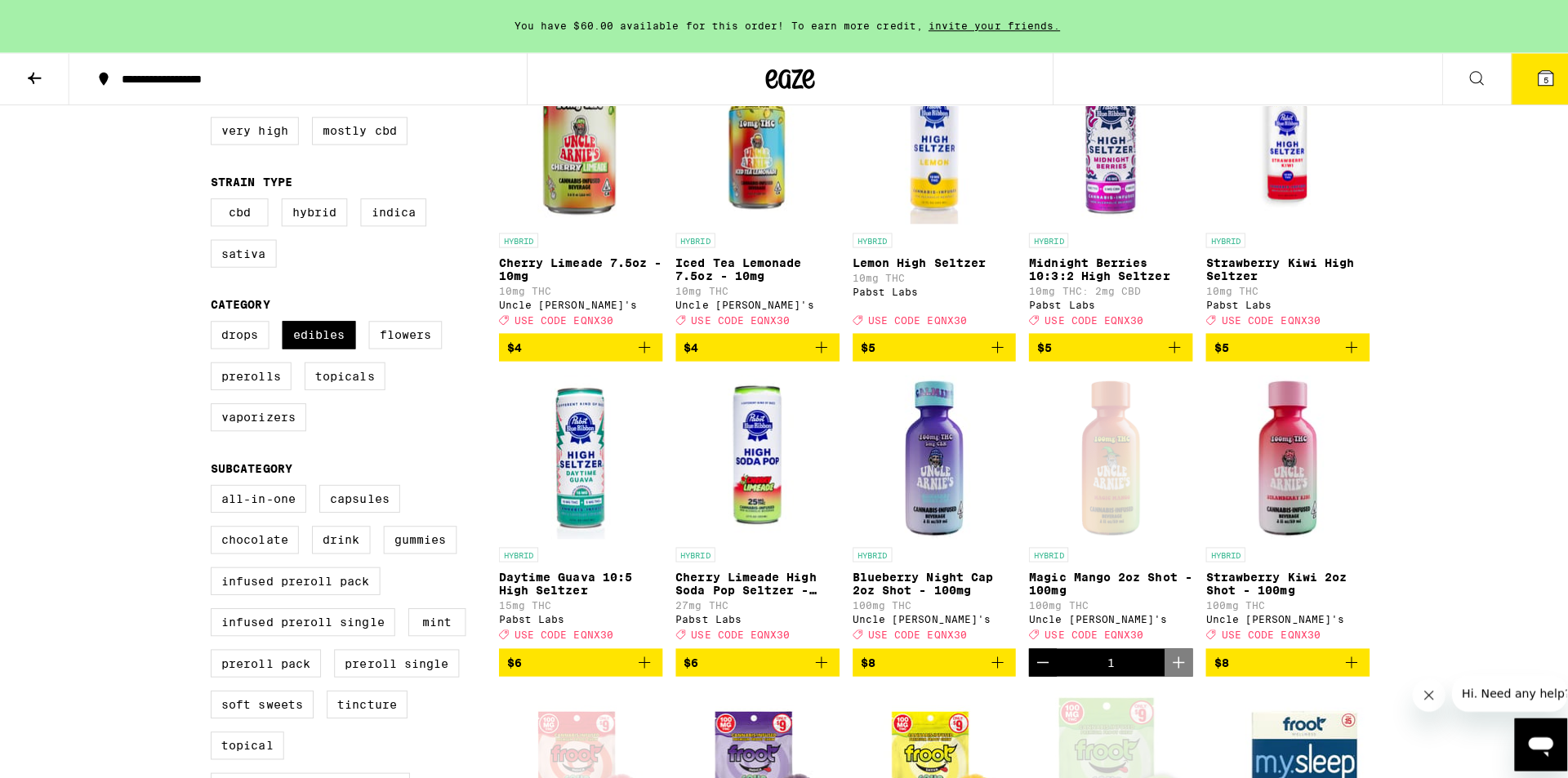
scroll to position [109, 0]
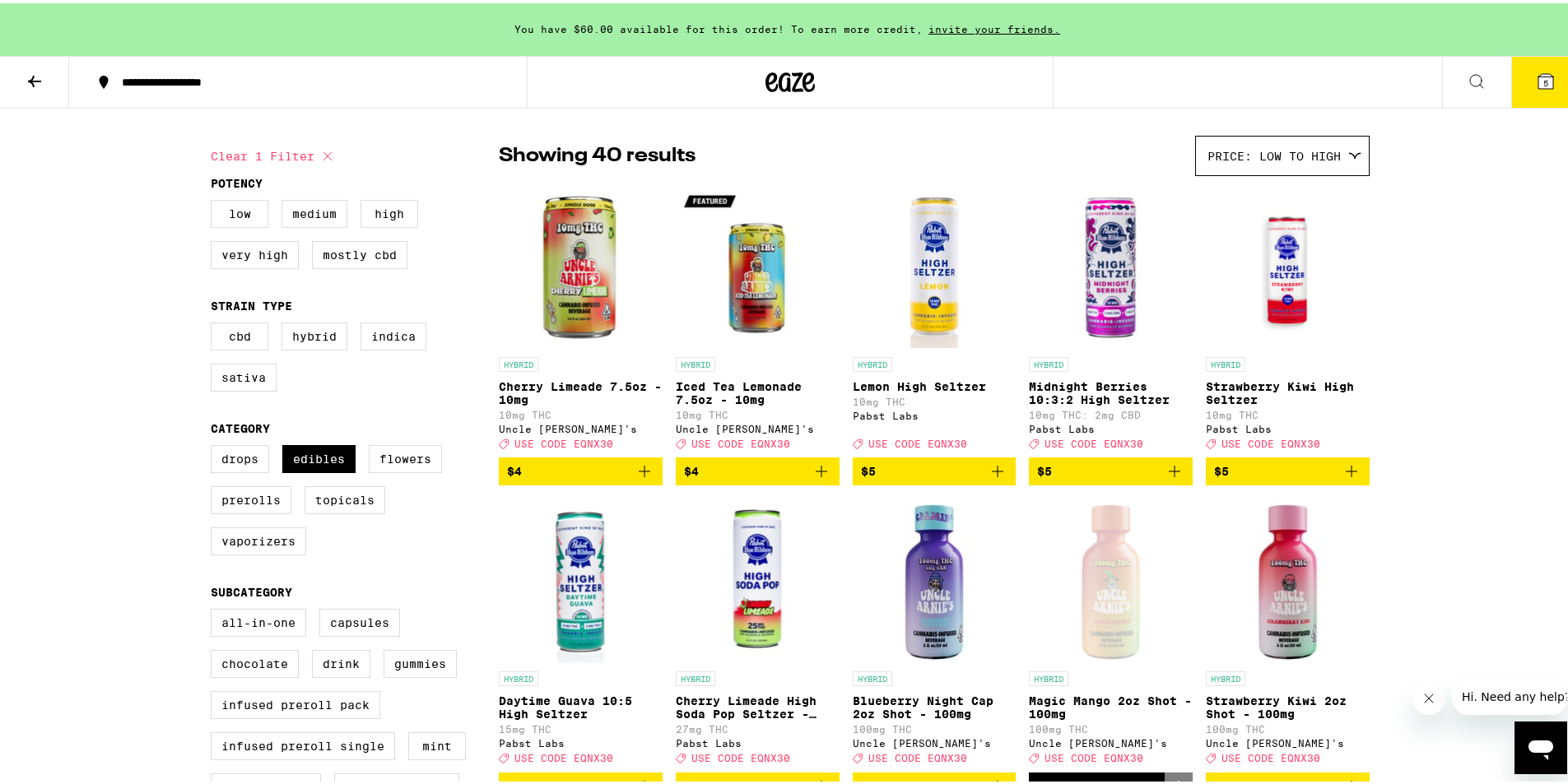
click at [1542, 74] on icon at bounding box center [1546, 78] width 20 height 20
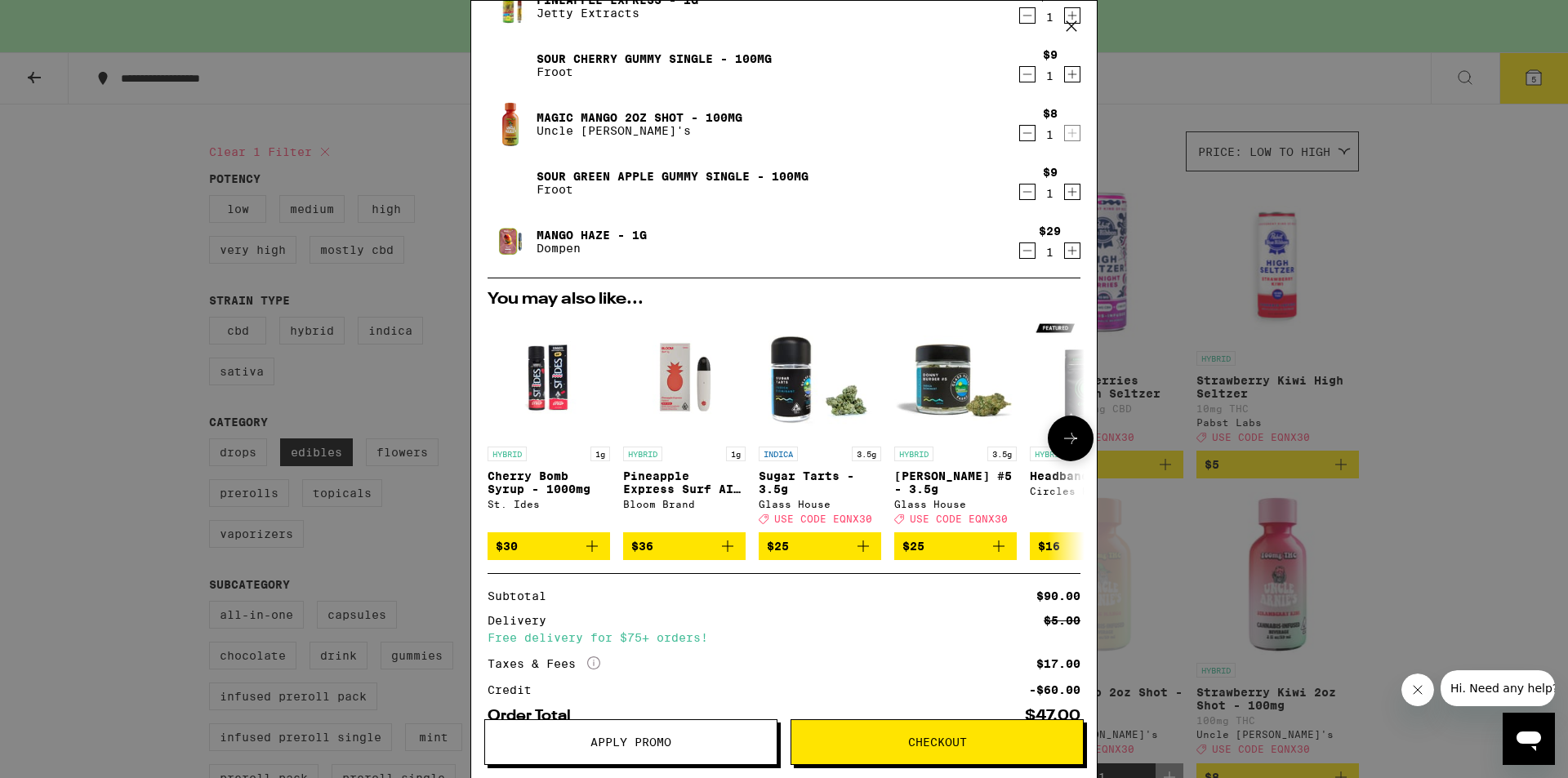
scroll to position [233, 0]
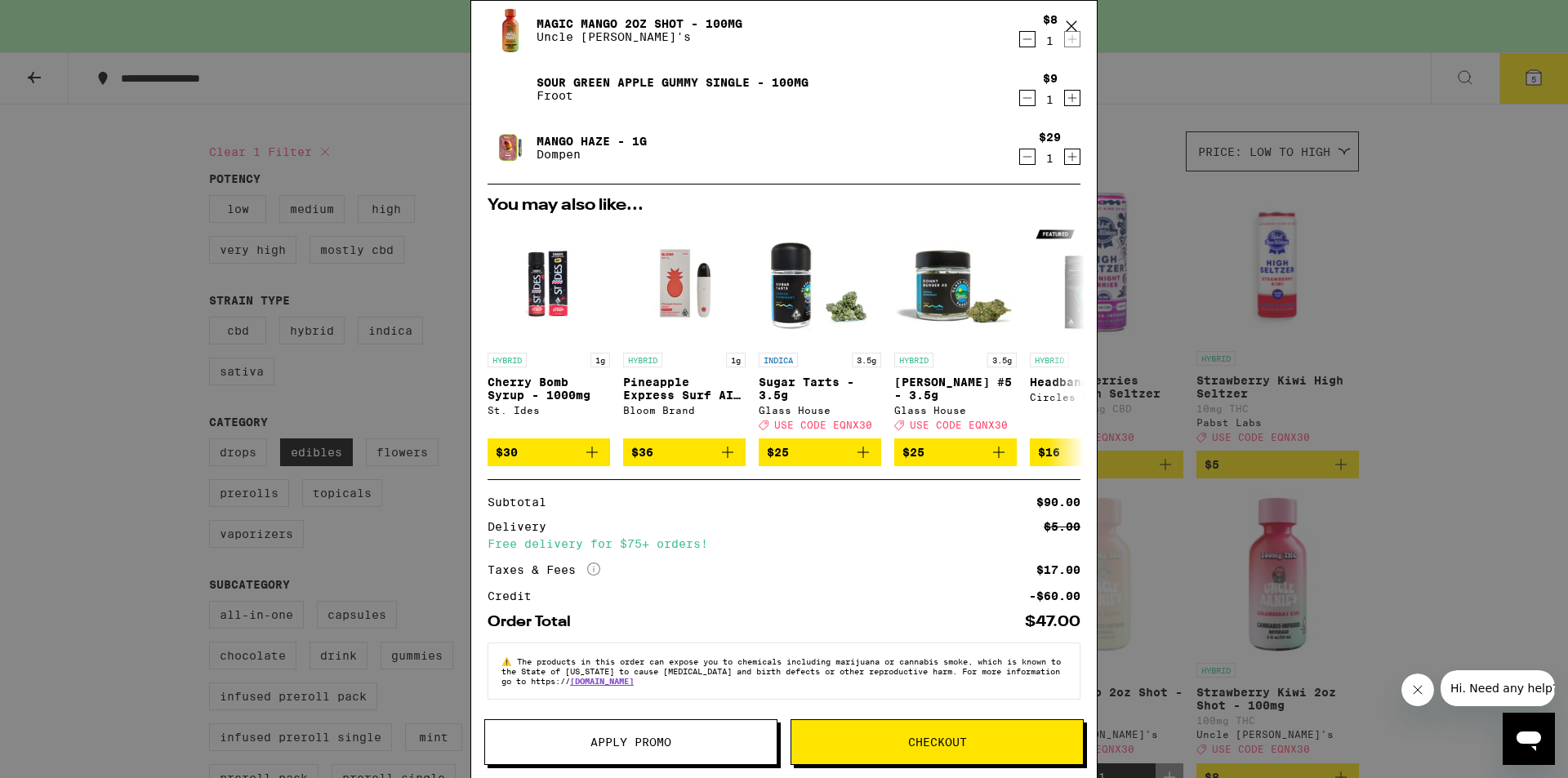
click at [996, 727] on button "Checkout" at bounding box center [937, 741] width 293 height 46
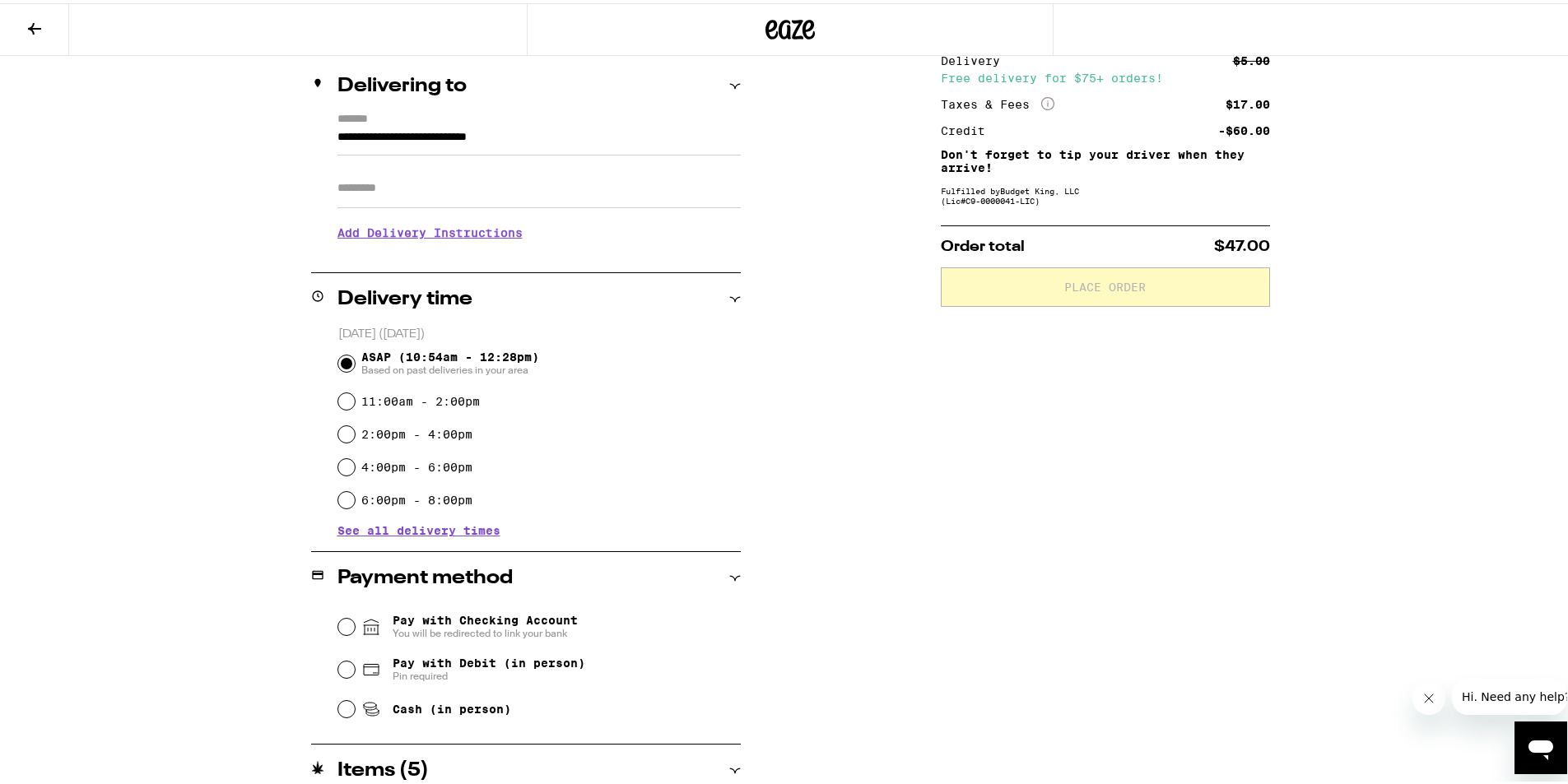
scroll to position [439, 0]
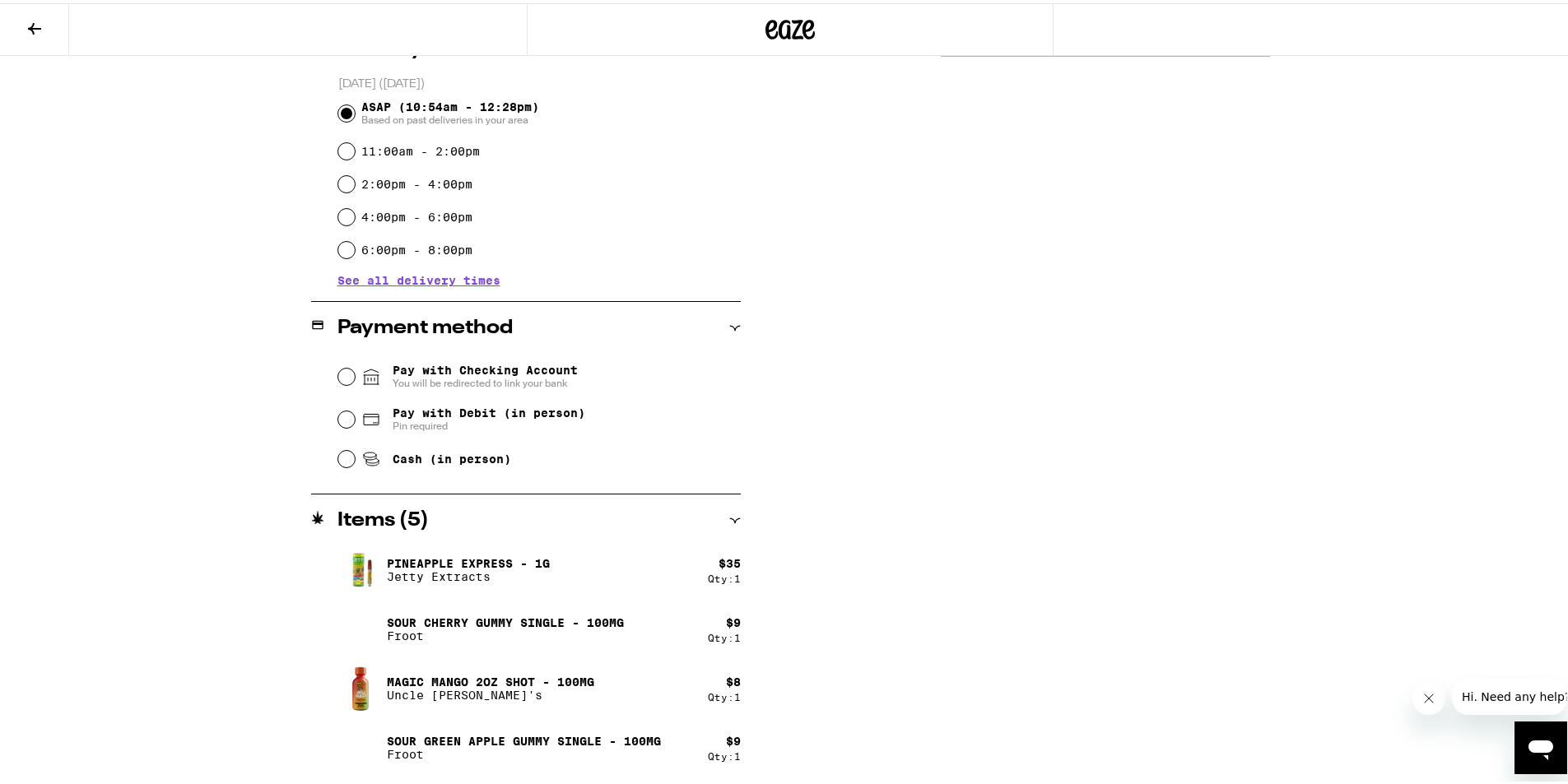
click at [460, 453] on span "Cash (in person)" at bounding box center [452, 456] width 119 height 13
click at [354, 453] on input "Cash (in person)" at bounding box center [346, 456] width 16 height 16
radio input "true"
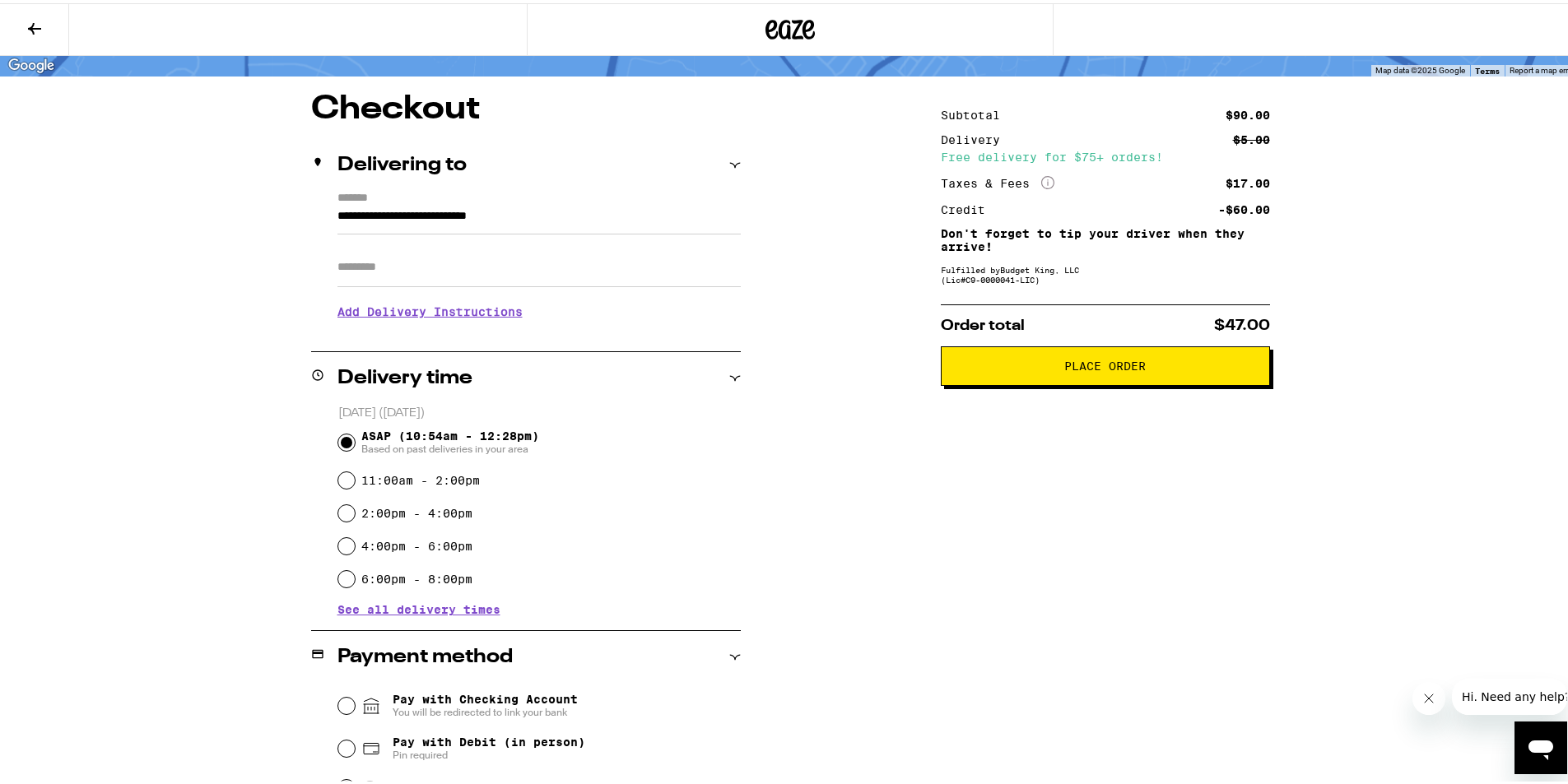
click at [481, 301] on h3 "Add Delivery Instructions" at bounding box center [539, 308] width 403 height 38
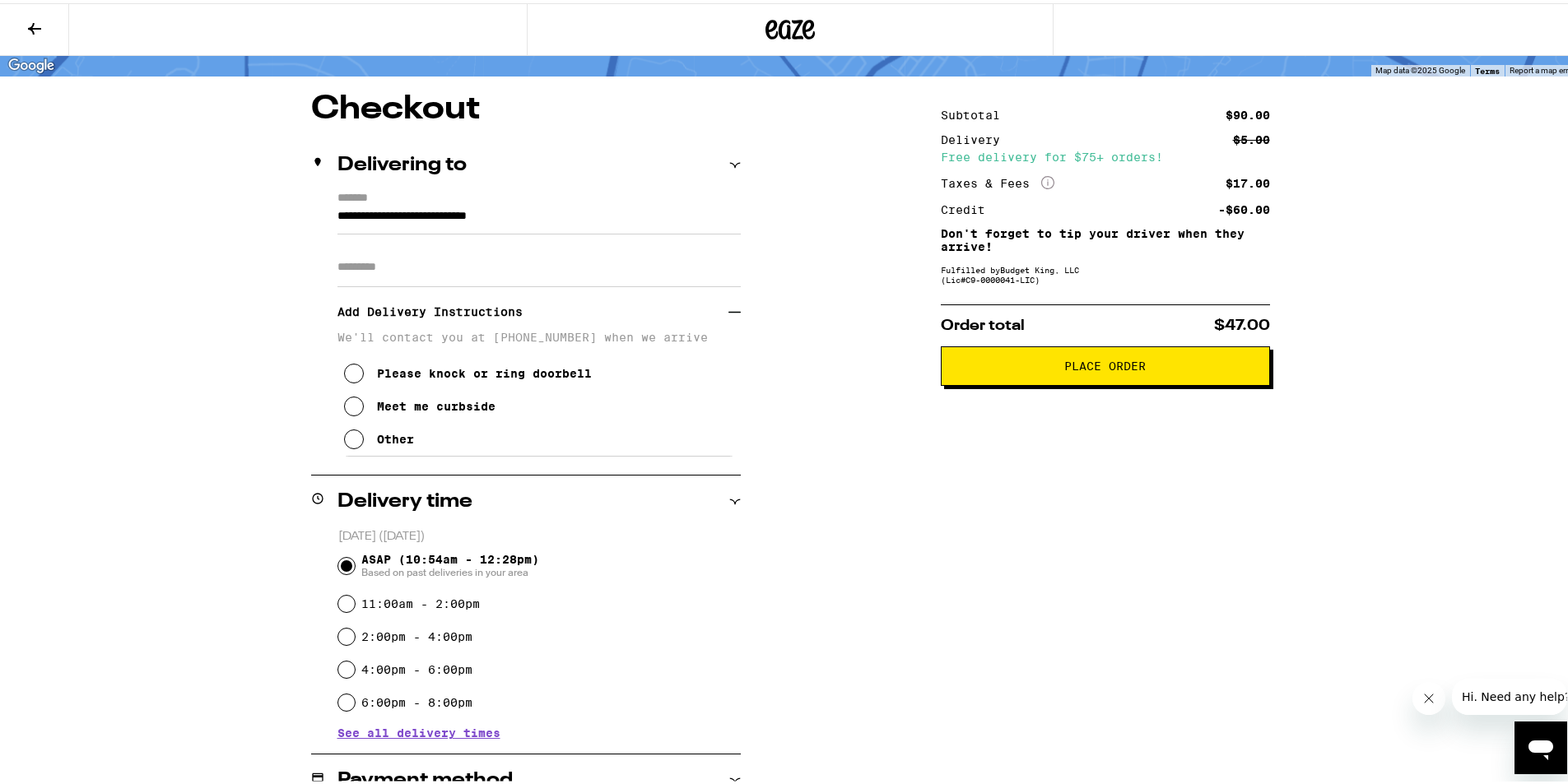
click at [474, 410] on div "Meet me curbside" at bounding box center [436, 403] width 119 height 13
click at [1116, 362] on span "Place Order" at bounding box center [1105, 362] width 82 height 12
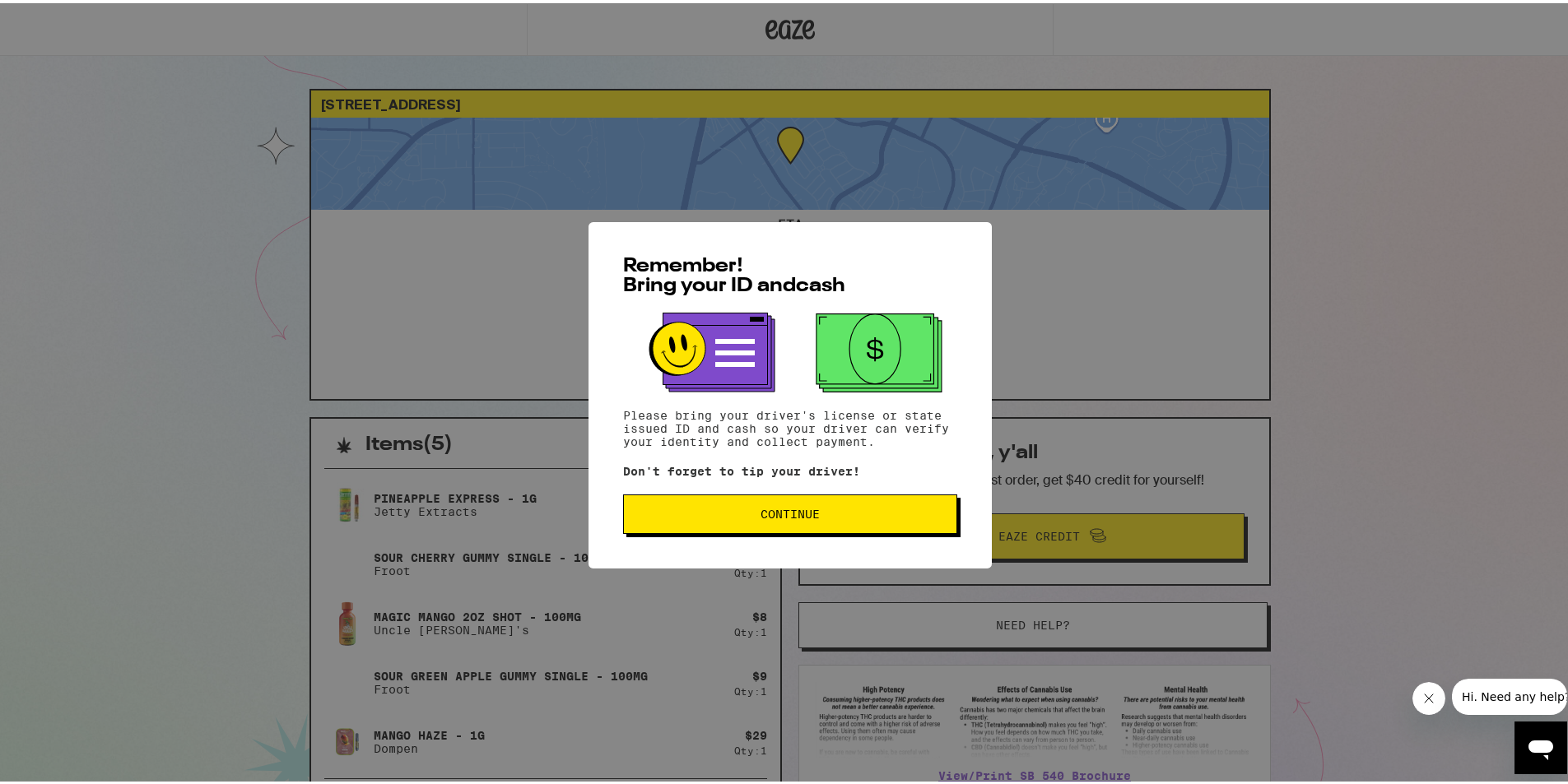
click at [847, 512] on span "Continue" at bounding box center [790, 511] width 306 height 12
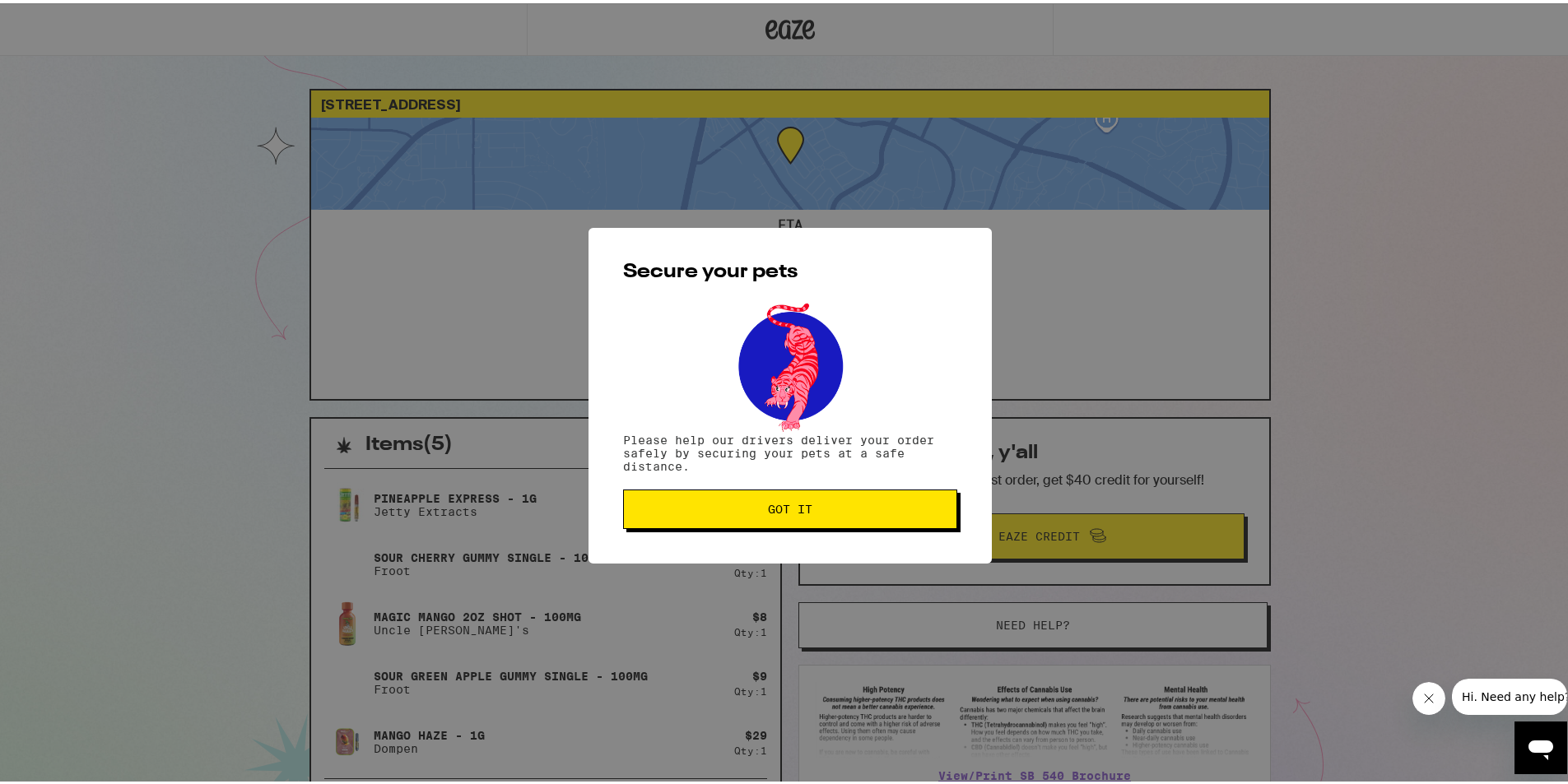
click at [787, 501] on span "Got it" at bounding box center [790, 505] width 44 height 12
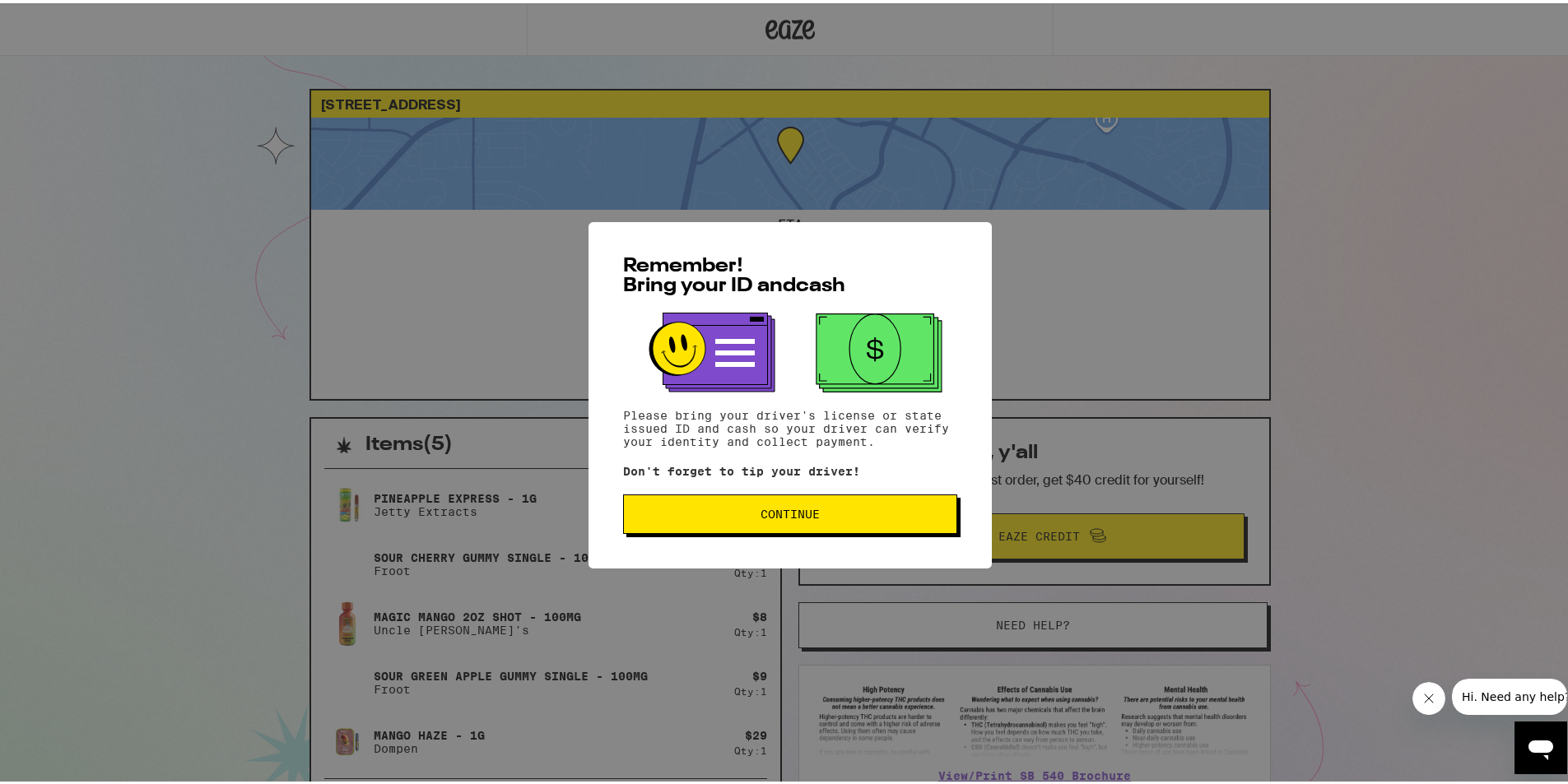
click at [740, 503] on button "Continue" at bounding box center [790, 511] width 334 height 40
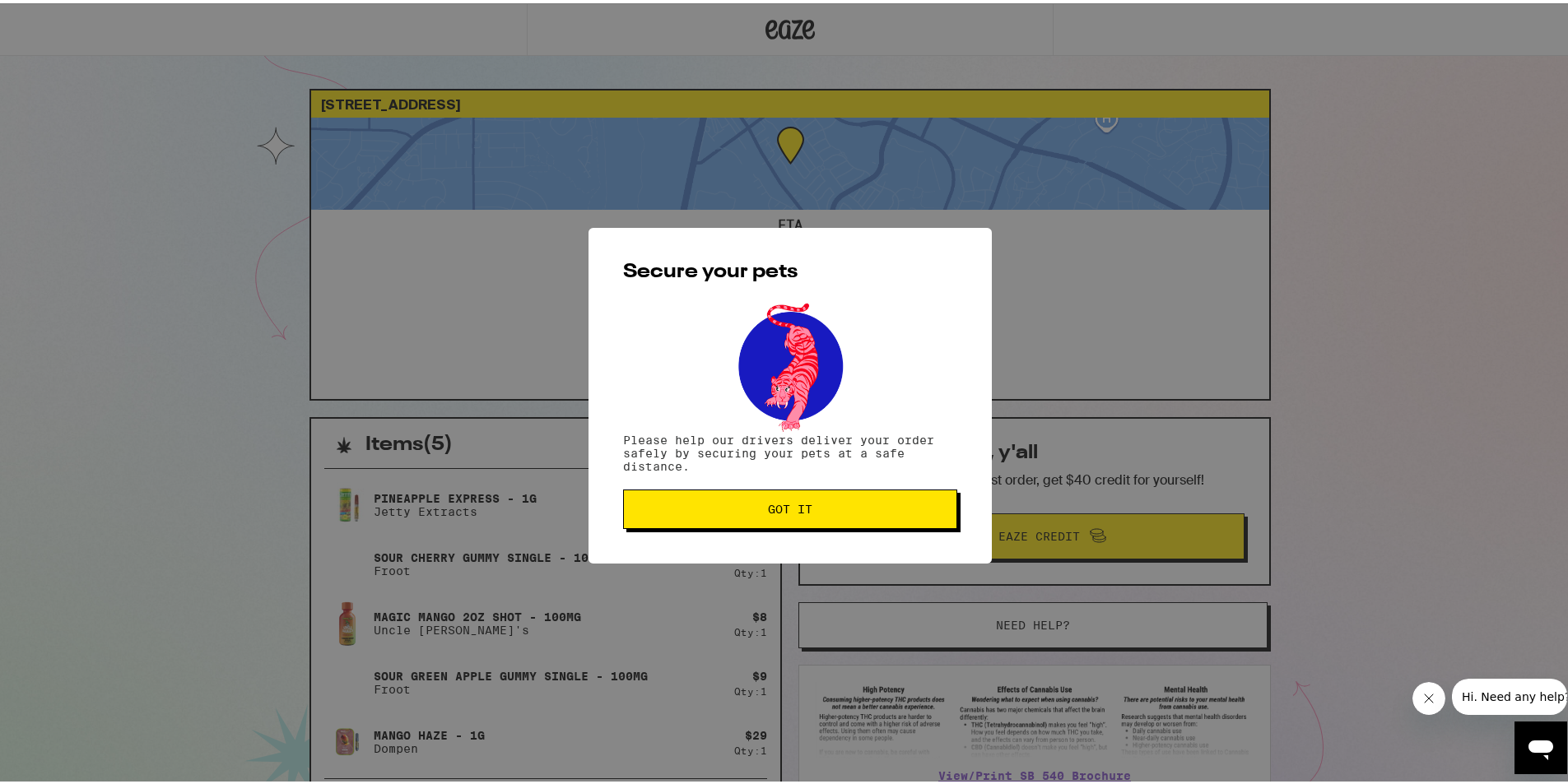
click at [856, 501] on button "Got it" at bounding box center [790, 506] width 334 height 40
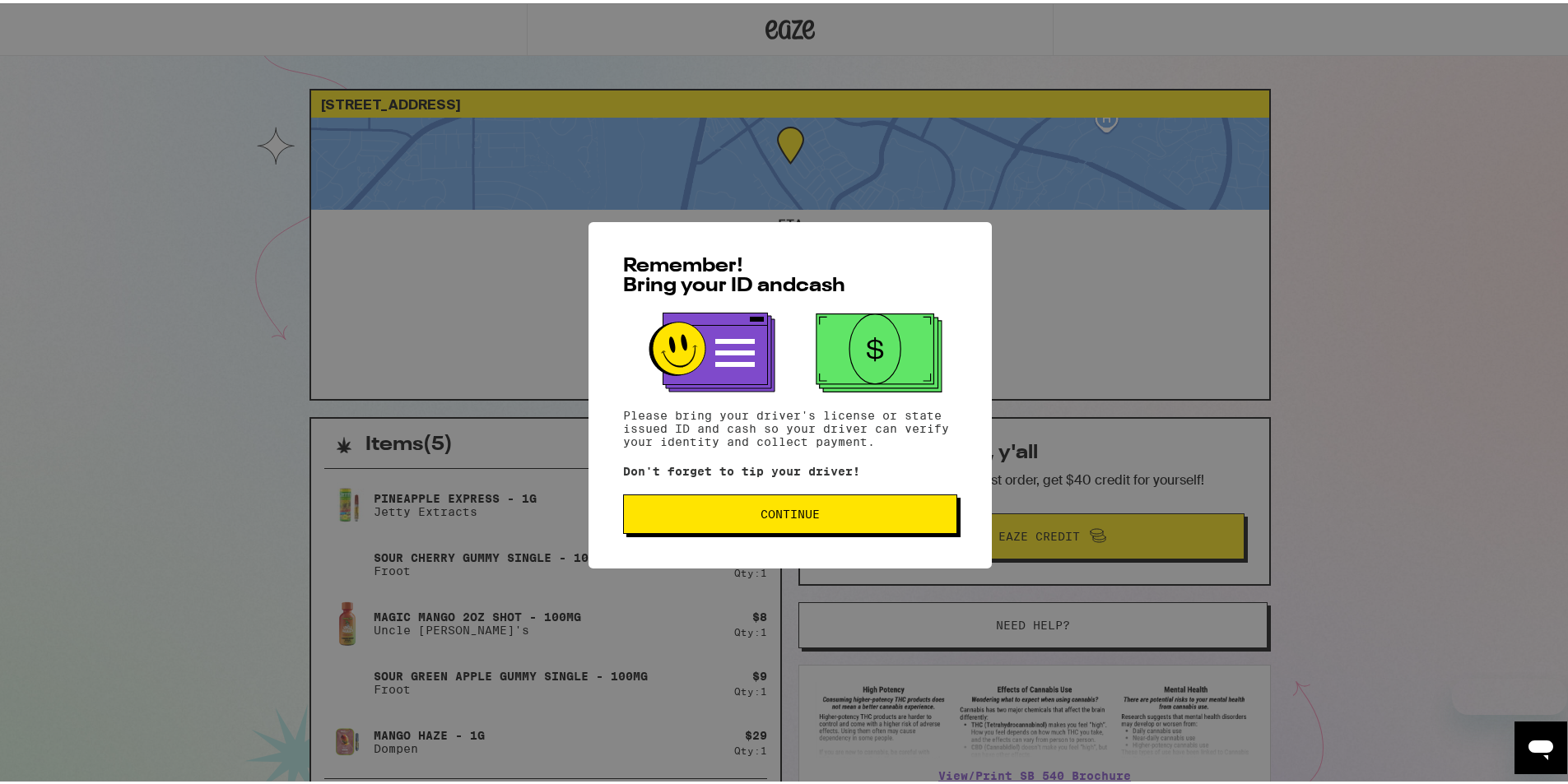
click at [717, 520] on button "Continue" at bounding box center [790, 511] width 334 height 40
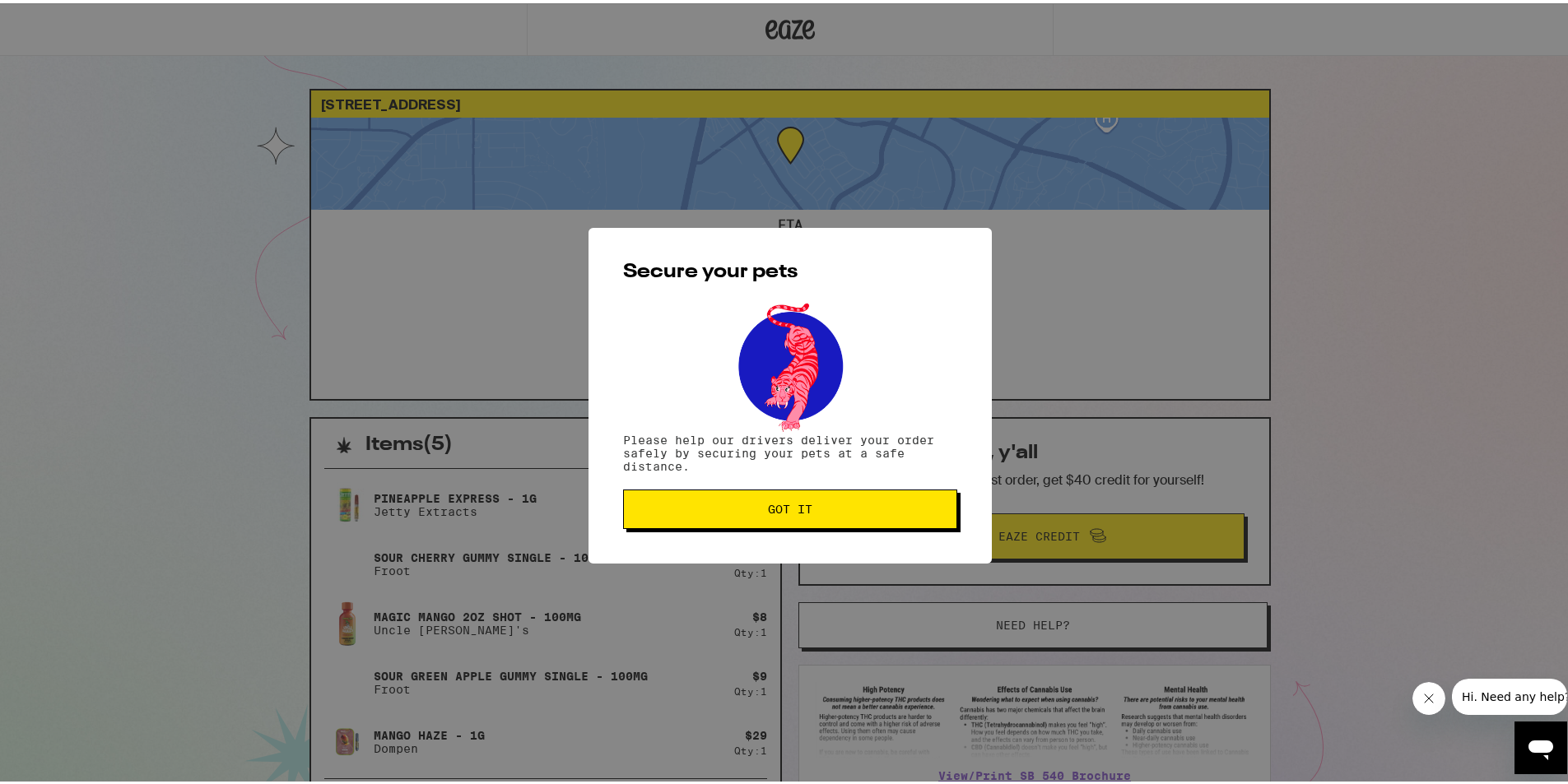
click at [726, 502] on span "Got it" at bounding box center [790, 505] width 306 height 12
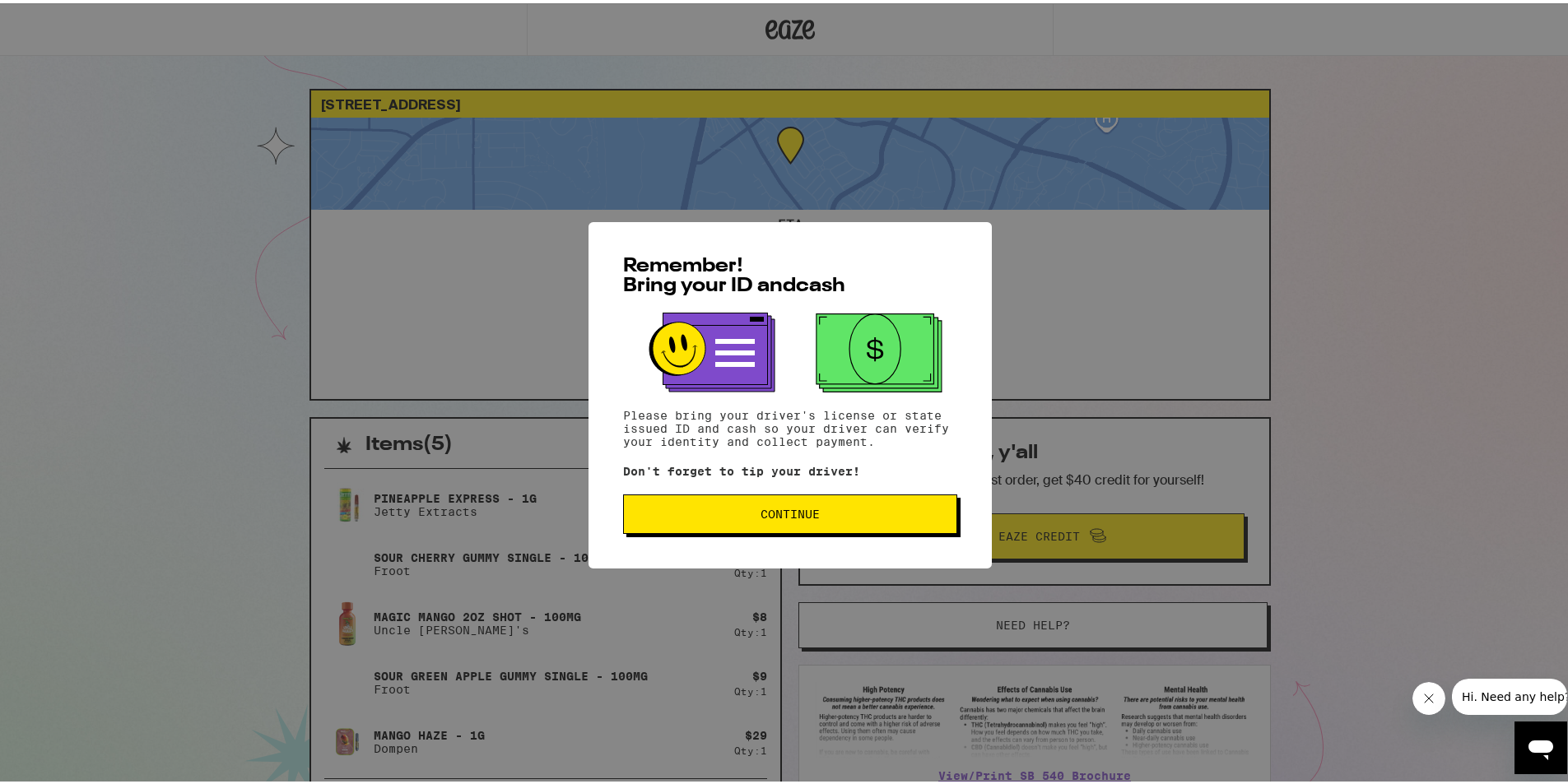
click at [686, 524] on button "Continue" at bounding box center [790, 511] width 334 height 40
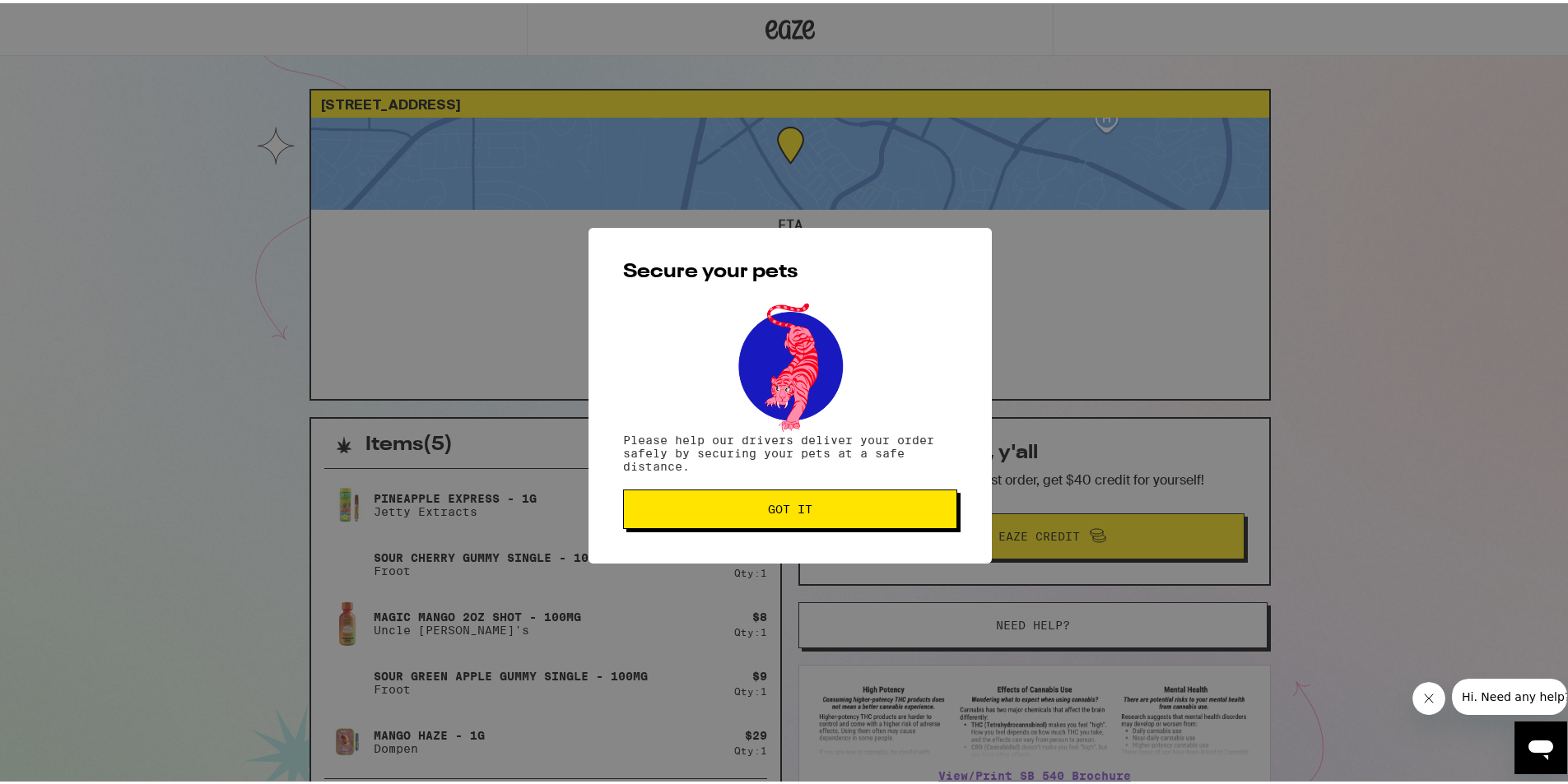
click at [710, 507] on span "Got it" at bounding box center [790, 505] width 306 height 12
